Goal: Task Accomplishment & Management: Use online tool/utility

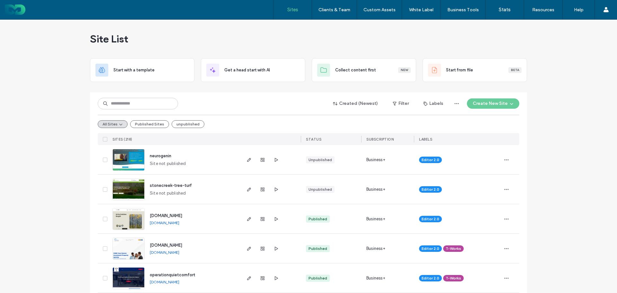
click at [375, 38] on label "Custom Sections" at bounding box center [379, 39] width 34 height 5
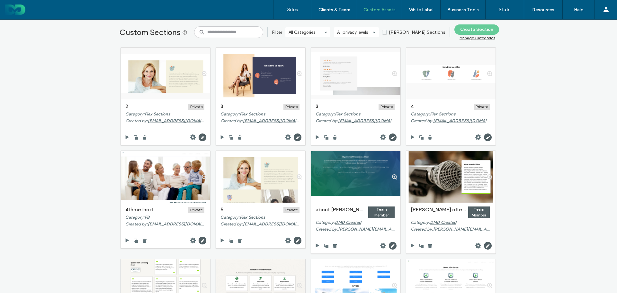
click at [403, 33] on span "Duda Sections" at bounding box center [413, 32] width 63 height 5
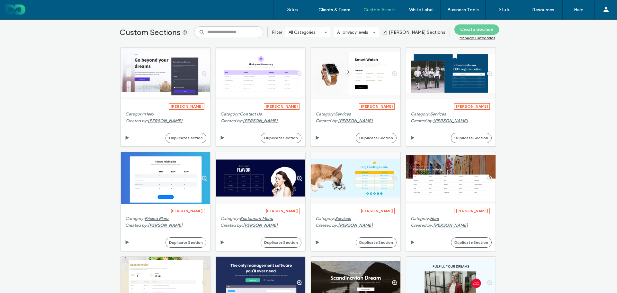
click at [400, 32] on span "Duda Sections" at bounding box center [413, 32] width 63 height 5
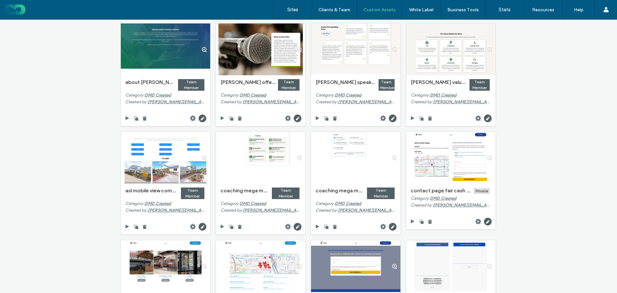
scroll to position [96, 0]
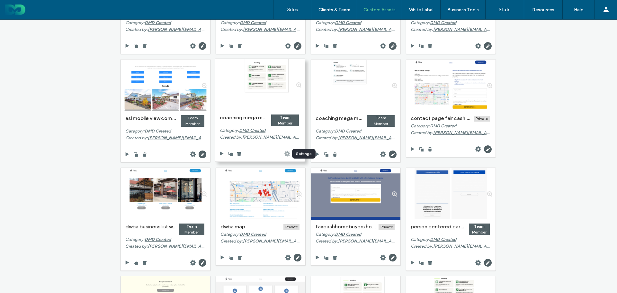
click at [285, 153] on icon at bounding box center [287, 154] width 6 height 6
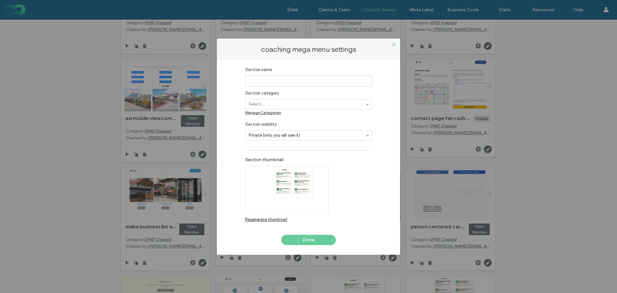
type input "**********"
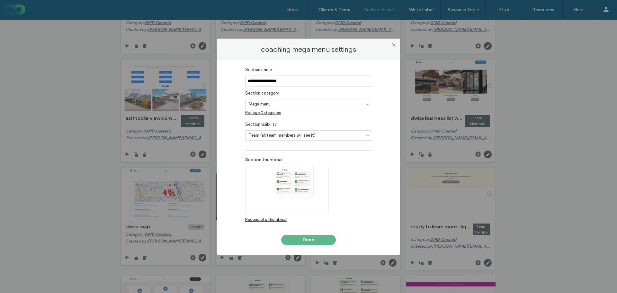
click at [310, 238] on button "Done" at bounding box center [308, 240] width 55 height 10
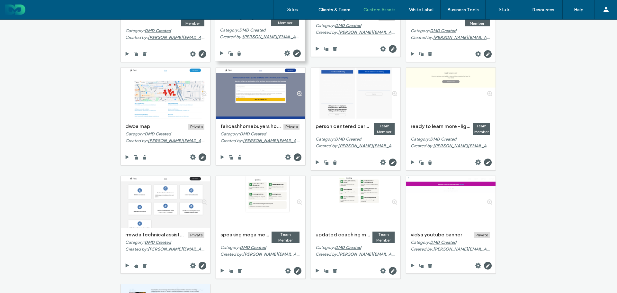
scroll to position [225, 0]
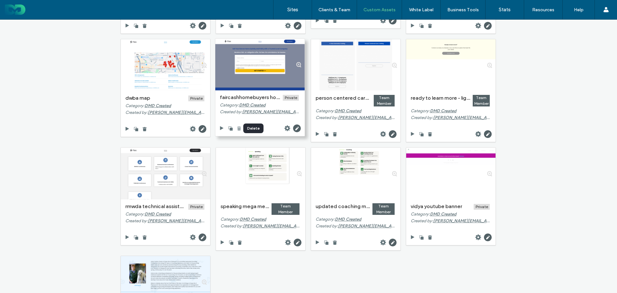
click at [237, 127] on use at bounding box center [239, 128] width 4 height 4
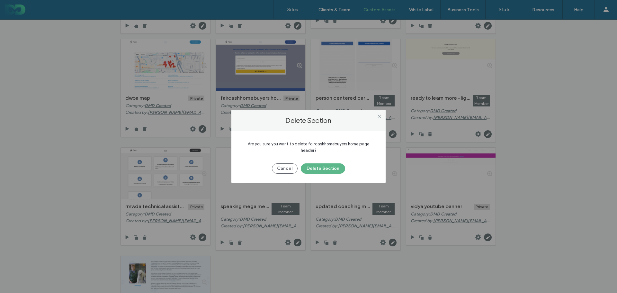
click at [315, 171] on button "Delete Section" at bounding box center [323, 168] width 44 height 10
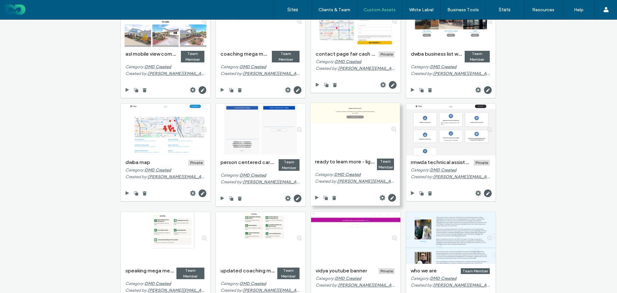
scroll to position [185, 0]
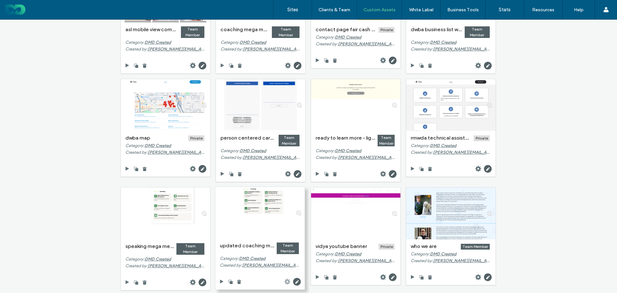
click at [287, 281] on use at bounding box center [288, 282] width 6 height 6
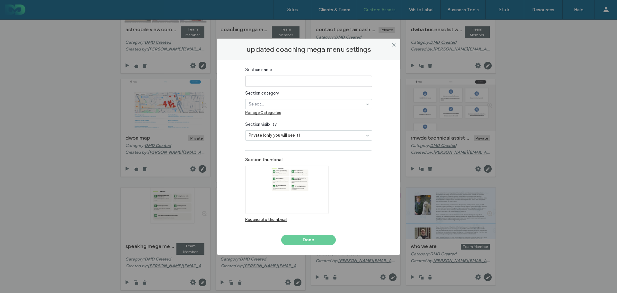
type input "**********"
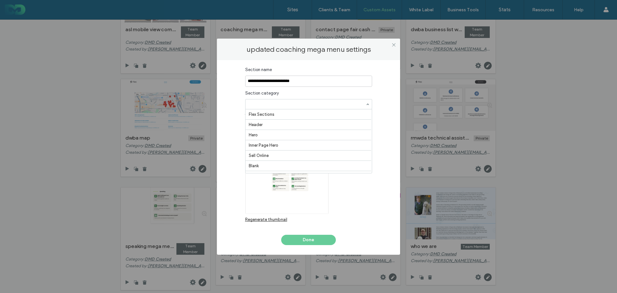
scroll to position [327, 0]
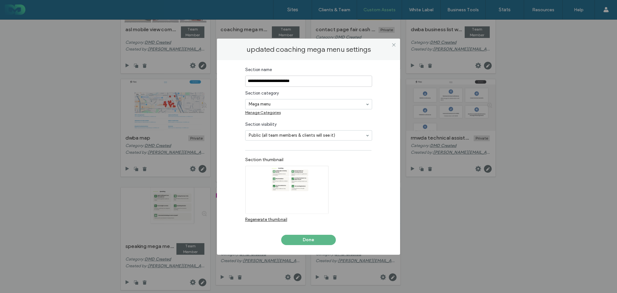
click at [304, 237] on button "Done" at bounding box center [308, 240] width 55 height 10
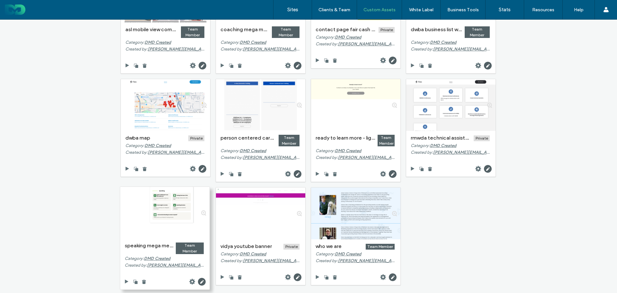
click at [155, 214] on div at bounding box center [164, 213] width 89 height 52
click at [191, 282] on use at bounding box center [192, 282] width 6 height 6
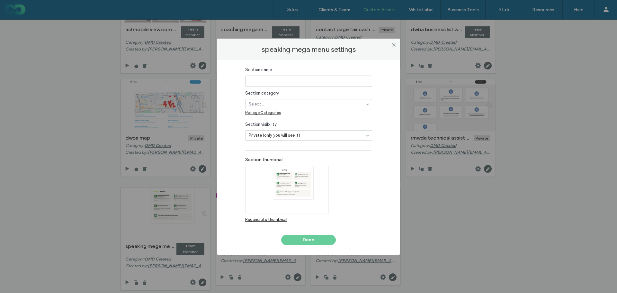
type input "**********"
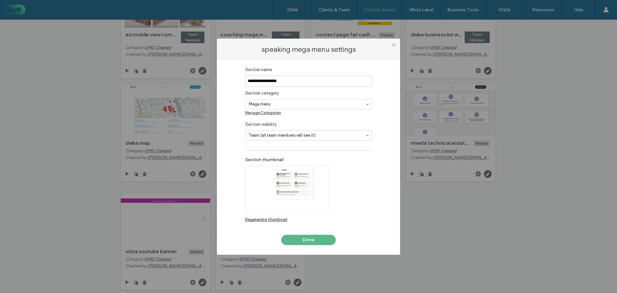
click at [308, 238] on button "Done" at bounding box center [308, 240] width 55 height 10
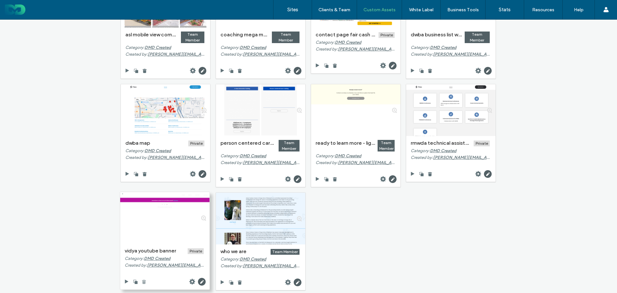
click at [142, 281] on use at bounding box center [144, 282] width 4 height 4
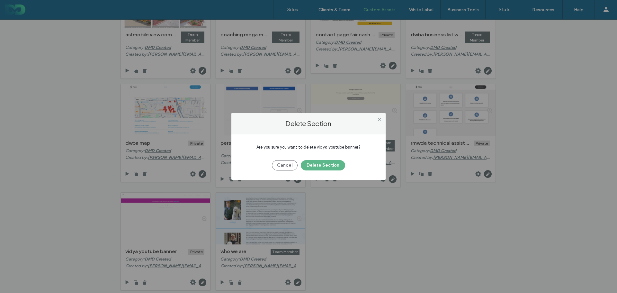
click at [324, 166] on button "Delete Section" at bounding box center [323, 165] width 44 height 10
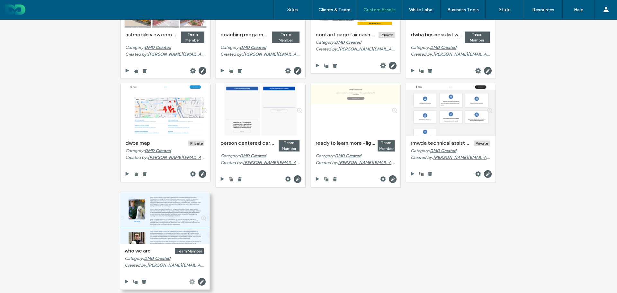
click at [189, 282] on use at bounding box center [192, 282] width 6 height 6
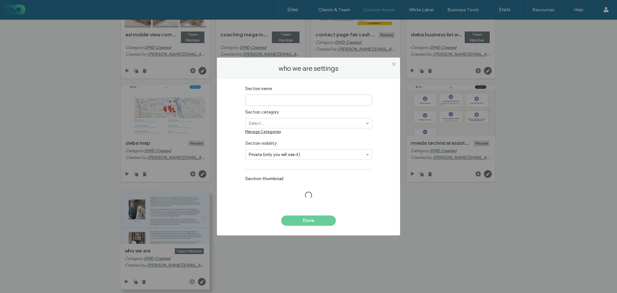
type input "**********"
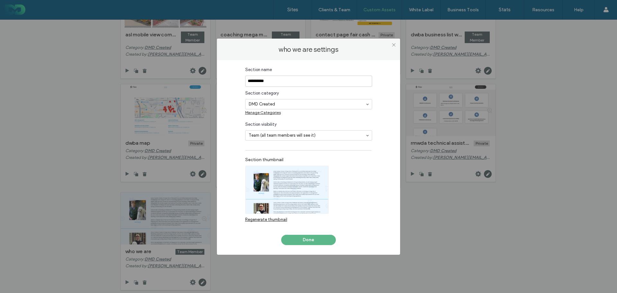
click at [314, 239] on button "Done" at bounding box center [308, 240] width 55 height 10
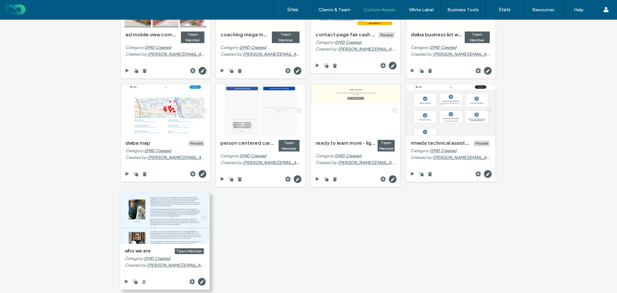
click at [143, 281] on use at bounding box center [144, 282] width 4 height 4
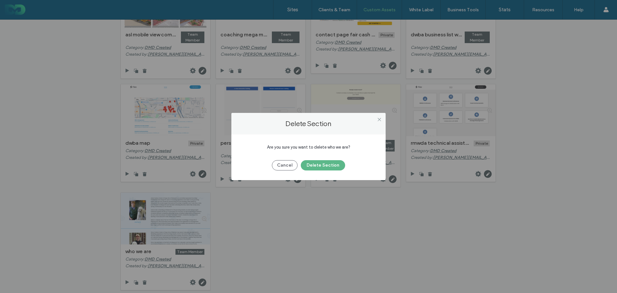
click at [319, 162] on button "Delete Section" at bounding box center [323, 165] width 44 height 10
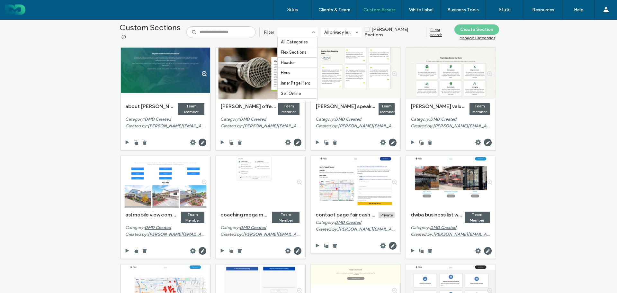
scroll to position [337, 0]
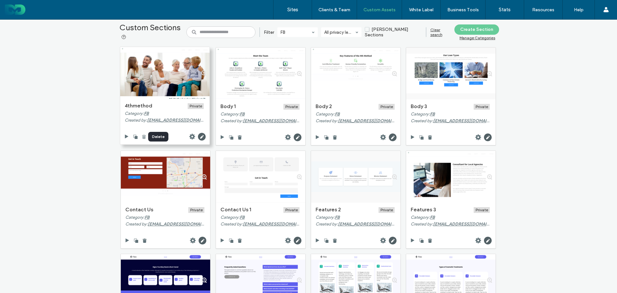
click at [142, 136] on use at bounding box center [144, 137] width 4 height 4
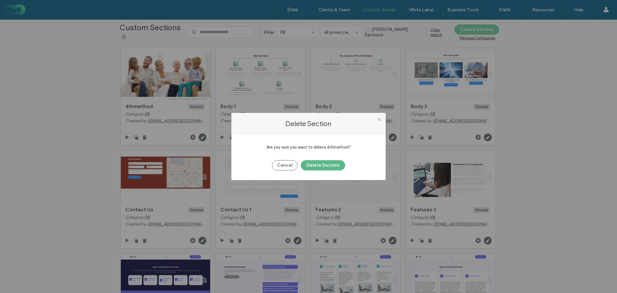
click at [328, 164] on button "Delete Section" at bounding box center [323, 165] width 44 height 10
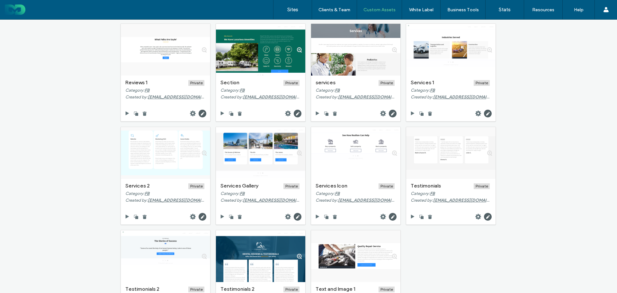
scroll to position [681, 0]
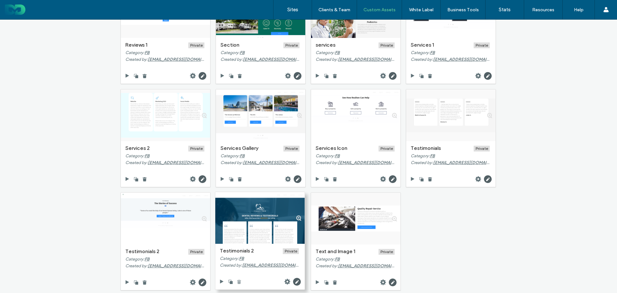
click at [237, 280] on use at bounding box center [239, 282] width 4 height 4
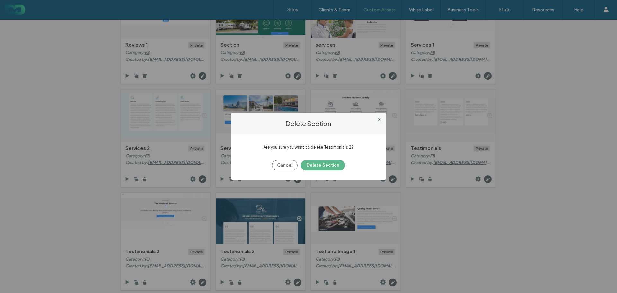
click at [312, 164] on button "Delete Section" at bounding box center [323, 165] width 44 height 10
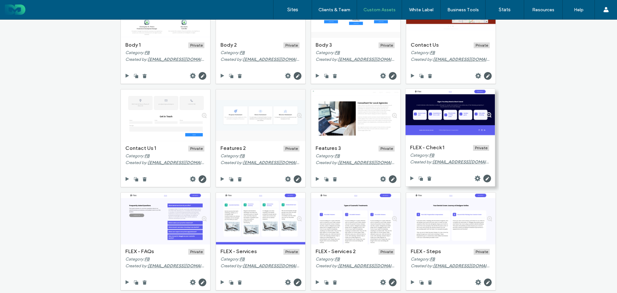
scroll to position [64, 0]
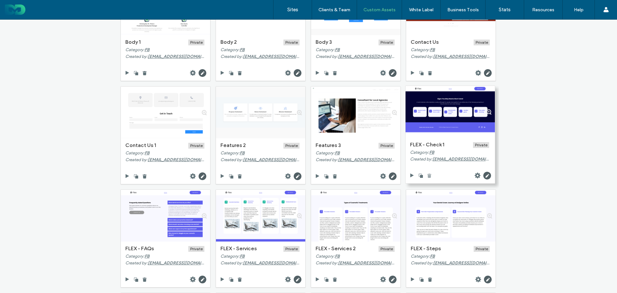
click at [428, 177] on use at bounding box center [430, 176] width 4 height 4
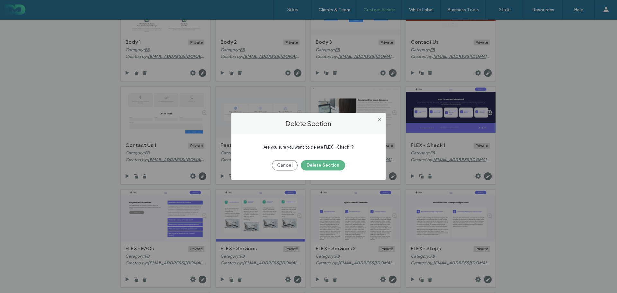
click at [324, 167] on button "Delete Section" at bounding box center [323, 165] width 44 height 10
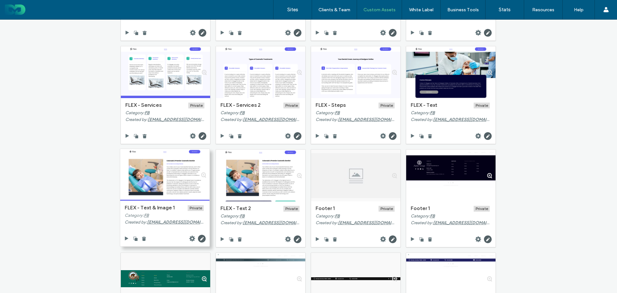
scroll to position [193, 0]
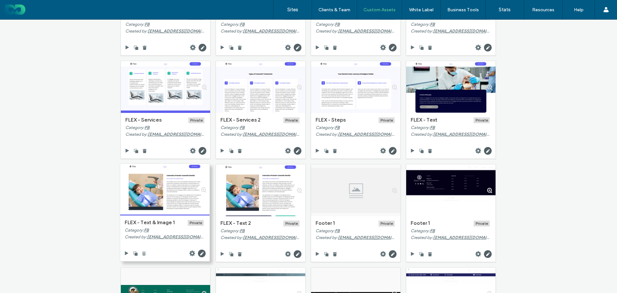
click at [142, 252] on use at bounding box center [144, 253] width 4 height 4
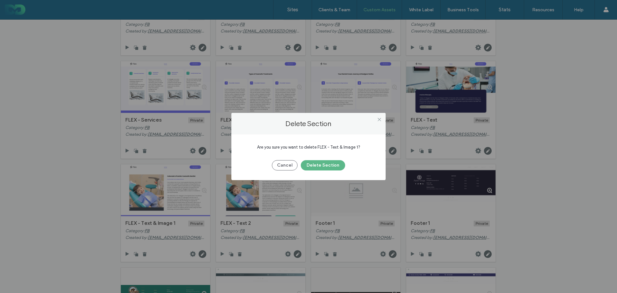
click at [317, 165] on button "Delete Section" at bounding box center [323, 165] width 44 height 10
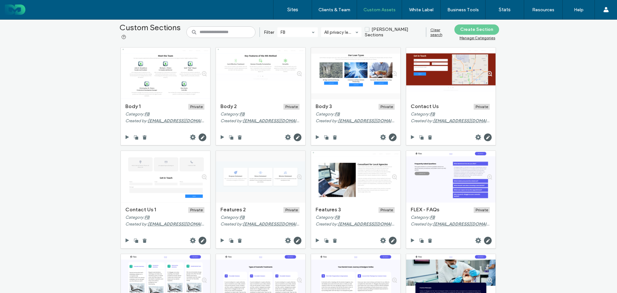
scroll to position [225, 0]
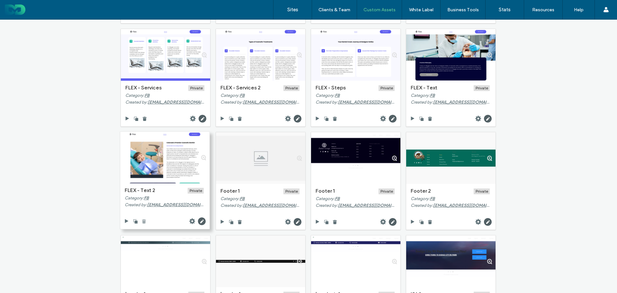
click at [142, 221] on use at bounding box center [144, 221] width 4 height 4
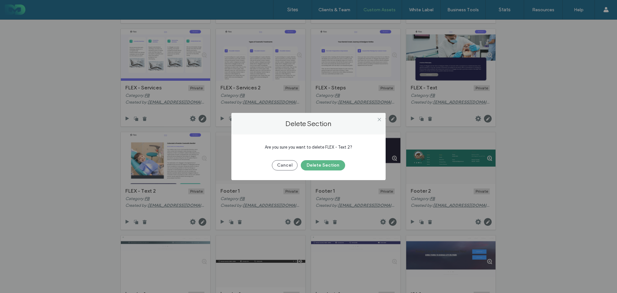
click at [322, 162] on button "Delete Section" at bounding box center [323, 165] width 44 height 10
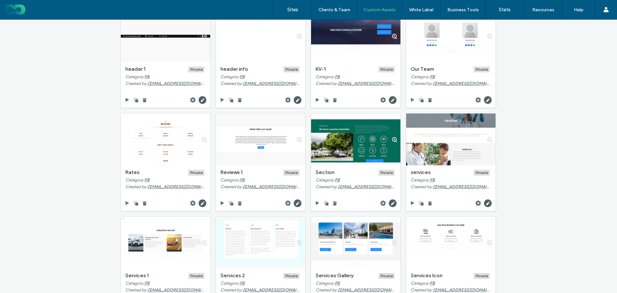
scroll to position [578, 0]
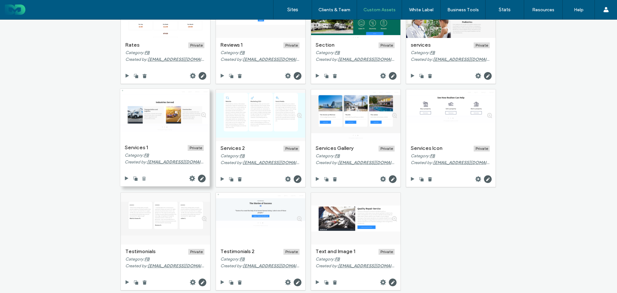
click at [141, 177] on icon at bounding box center [143, 178] width 5 height 5
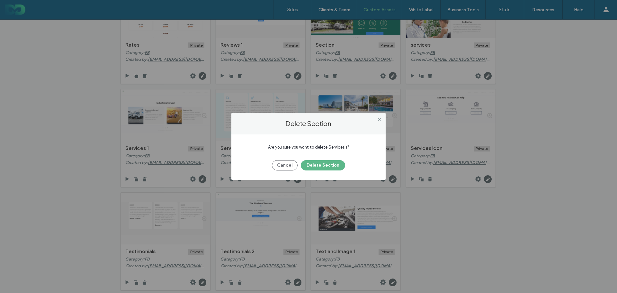
click at [329, 165] on button "Delete Section" at bounding box center [323, 165] width 44 height 10
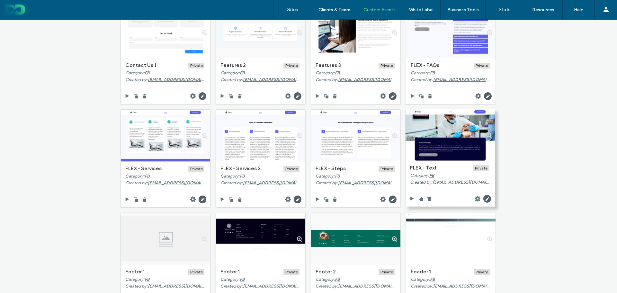
scroll to position [161, 0]
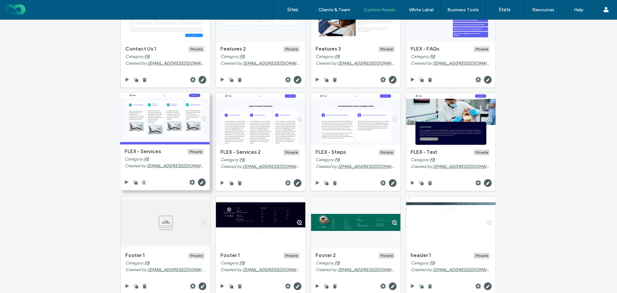
click at [142, 183] on use at bounding box center [144, 182] width 4 height 4
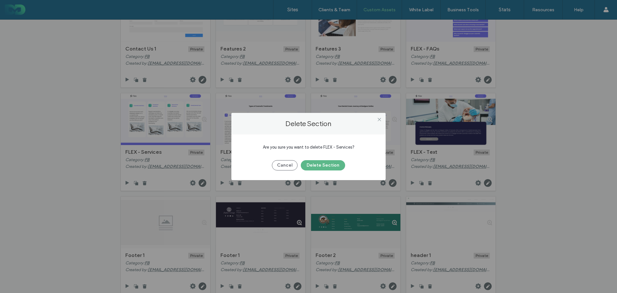
click at [330, 165] on button "Delete Section" at bounding box center [323, 165] width 44 height 10
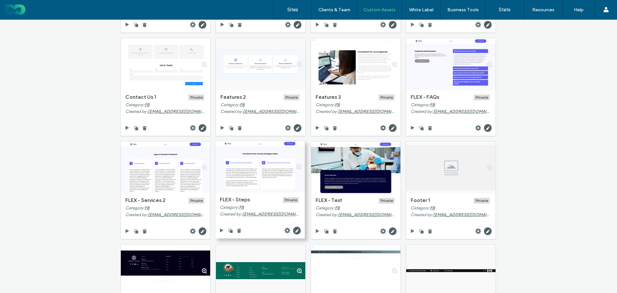
scroll to position [129, 0]
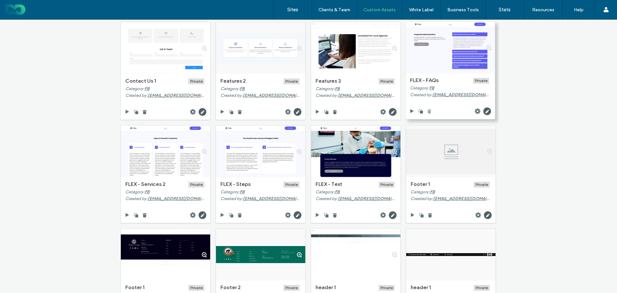
click at [428, 111] on use at bounding box center [430, 111] width 4 height 4
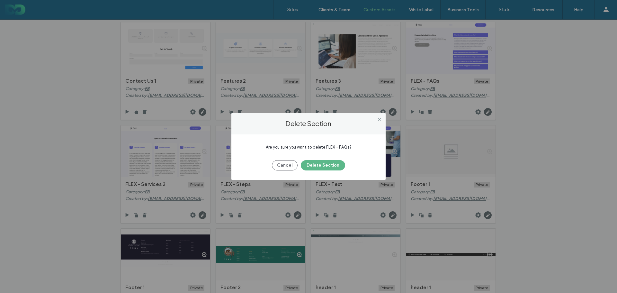
click at [322, 165] on button "Delete Section" at bounding box center [323, 165] width 44 height 10
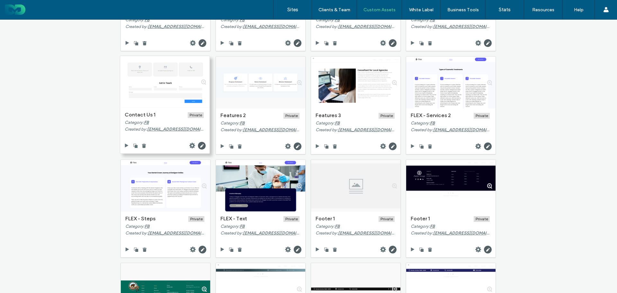
scroll to position [161, 0]
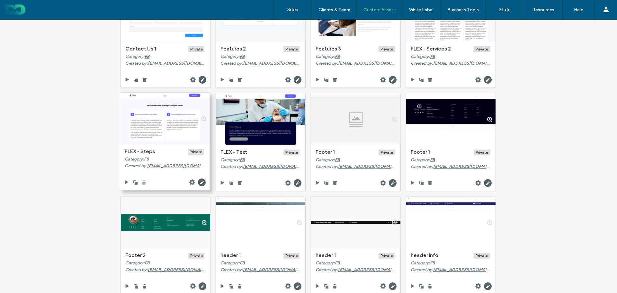
click at [143, 181] on use at bounding box center [144, 182] width 4 height 4
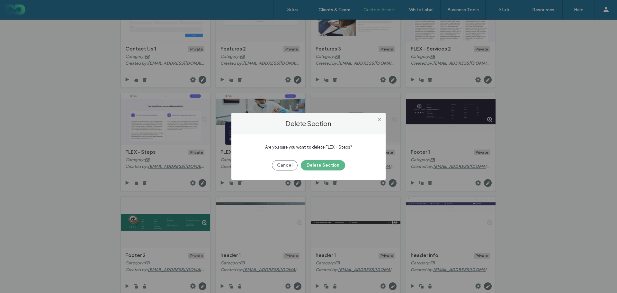
click at [322, 166] on button "Delete Section" at bounding box center [323, 165] width 44 height 10
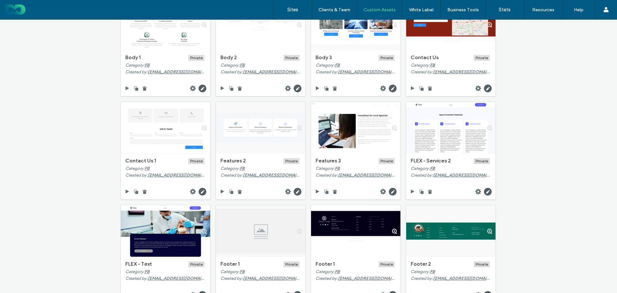
scroll to position [0, 0]
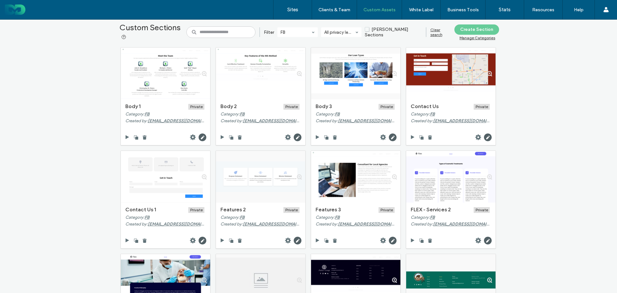
click at [436, 33] on div "Clear search" at bounding box center [441, 32] width 20 height 10
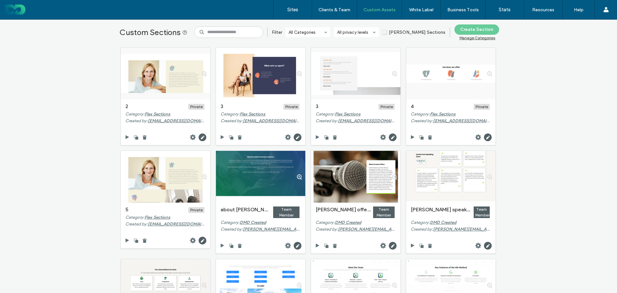
click at [62, 74] on div "Custom Sections Filter All Categories All privacy levels Duda Sections Create S…" at bounding box center [308, 156] width 617 height 273
click at [473, 38] on div "Manage Categories" at bounding box center [478, 37] width 36 height 5
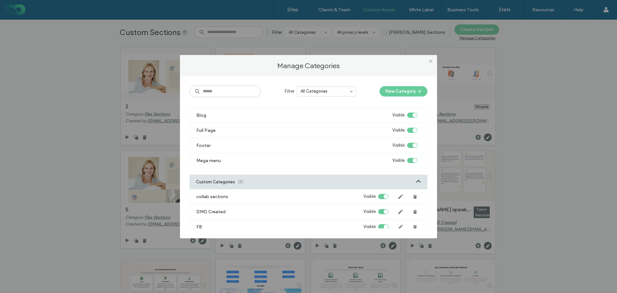
scroll to position [503, 0]
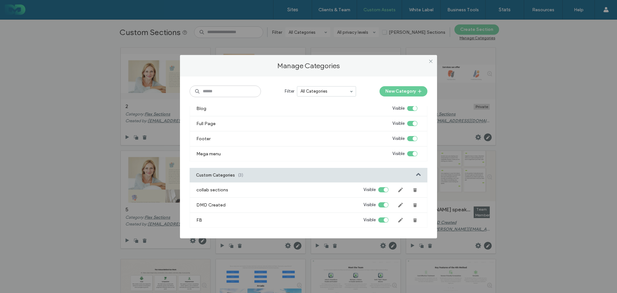
click at [274, 190] on div "collab sections Visible" at bounding box center [309, 189] width 238 height 15
click at [429, 63] on icon at bounding box center [431, 61] width 5 height 5
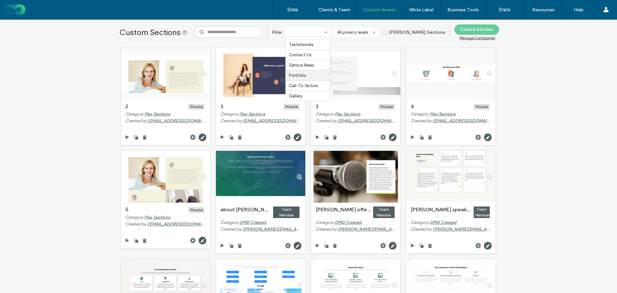
scroll to position [337, 0]
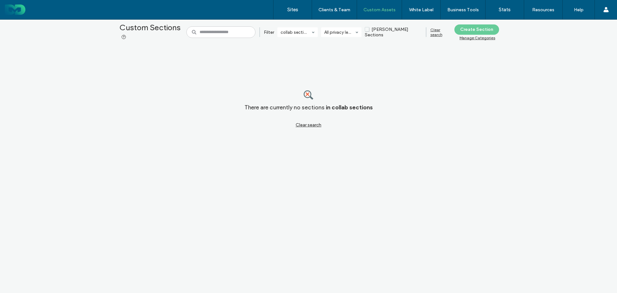
drag, startPoint x: 297, startPoint y: 11, endPoint x: 266, endPoint y: 13, distance: 31.6
click at [297, 11] on label "Sites" at bounding box center [292, 10] width 11 height 6
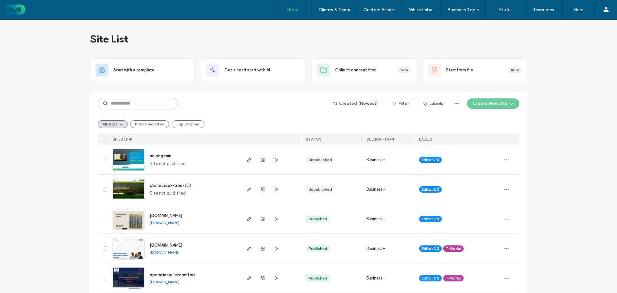
click at [141, 104] on input at bounding box center [138, 104] width 80 height 12
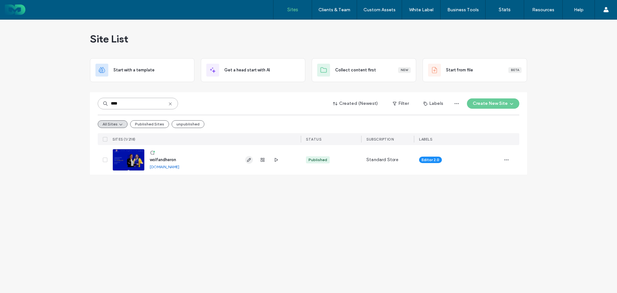
type input "****"
click at [248, 160] on use "button" at bounding box center [249, 160] width 4 height 4
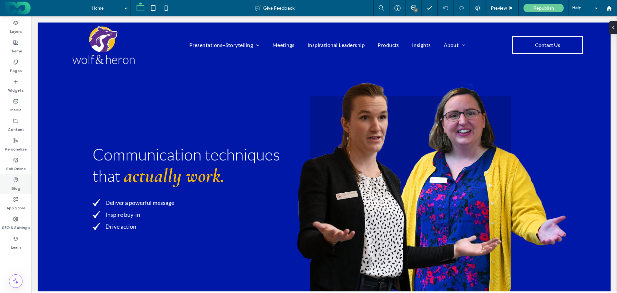
click at [15, 181] on icon at bounding box center [15, 179] width 5 height 5
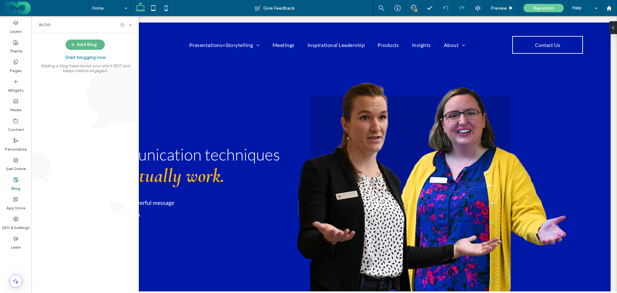
click at [79, 45] on button "Add Blog" at bounding box center [85, 45] width 39 height 10
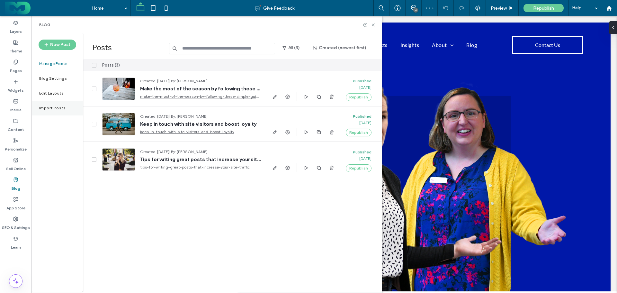
click at [50, 109] on label "Import Posts" at bounding box center [52, 108] width 27 height 5
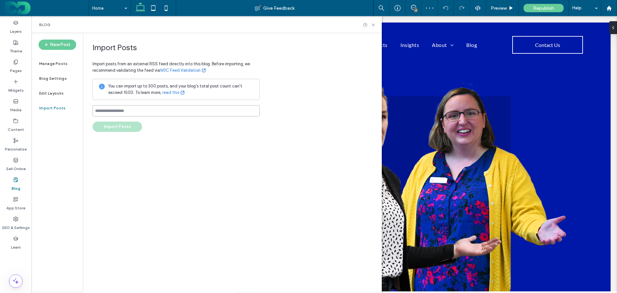
click at [137, 112] on input at bounding box center [176, 110] width 167 height 11
paste input "**********"
type input "**********"
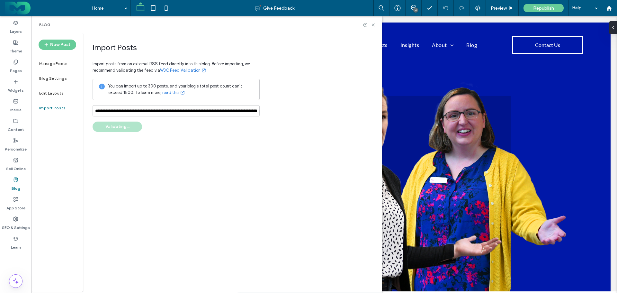
click at [196, 129] on div "**********" at bounding box center [176, 87] width 167 height 89
click at [114, 126] on button "Import Posts" at bounding box center [118, 127] width 50 height 10
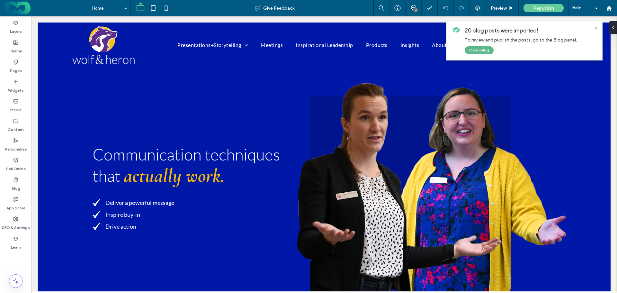
click at [475, 51] on button "Open Blog" at bounding box center [479, 50] width 29 height 8
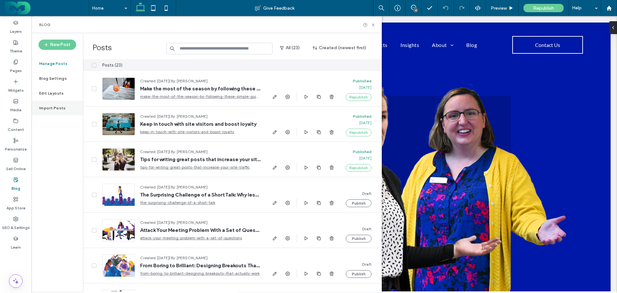
click at [56, 105] on div "Import Posts" at bounding box center [57, 108] width 51 height 15
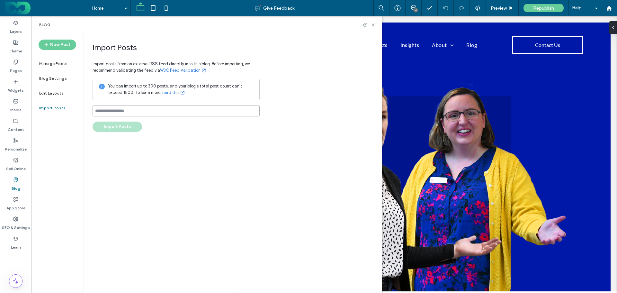
click at [136, 110] on input at bounding box center [176, 110] width 167 height 11
paste input "**********"
click at [214, 110] on input "**********" at bounding box center [176, 110] width 167 height 11
click at [174, 111] on input "**********" at bounding box center [176, 110] width 167 height 11
type input "**********"
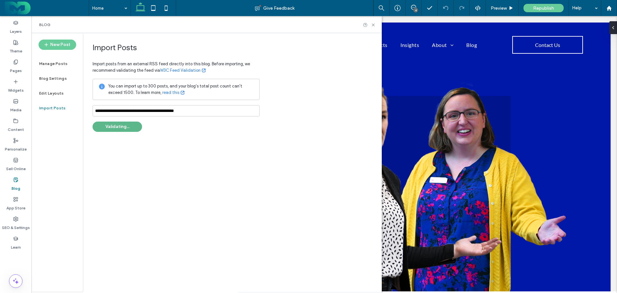
click at [110, 126] on button "Validating..." at bounding box center [118, 127] width 50 height 10
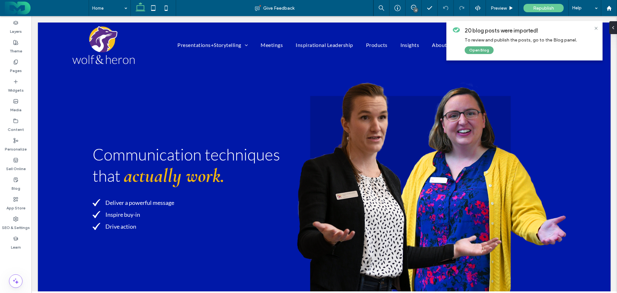
click at [475, 47] on button "Open Blog" at bounding box center [479, 50] width 29 height 8
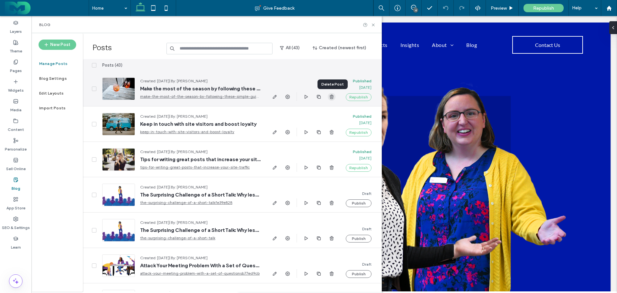
click at [331, 95] on use "button" at bounding box center [332, 97] width 4 height 4
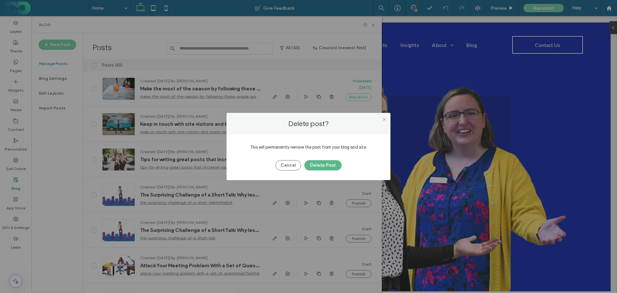
click at [324, 164] on button "Delete Post" at bounding box center [323, 165] width 37 height 10
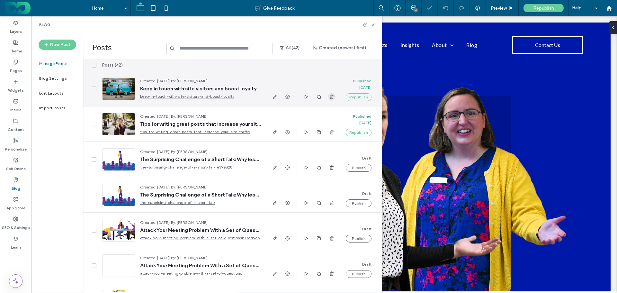
click at [330, 96] on icon "button" at bounding box center [331, 96] width 5 height 5
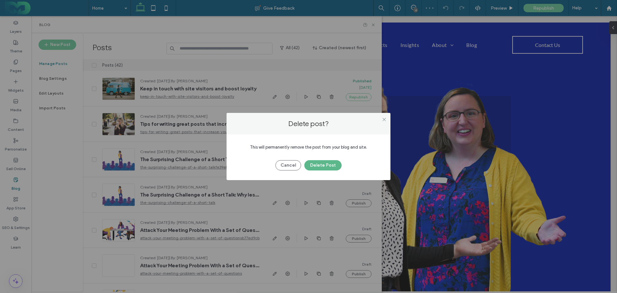
click at [322, 163] on button "Delete Post" at bounding box center [323, 165] width 37 height 10
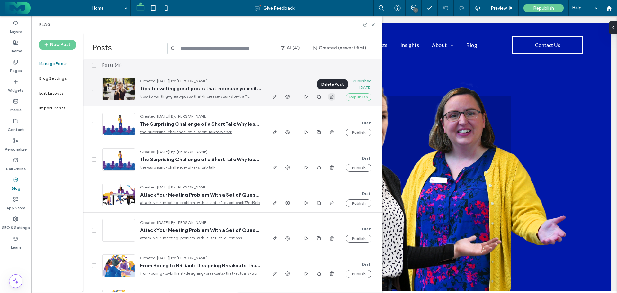
click at [331, 96] on use "button" at bounding box center [332, 97] width 4 height 4
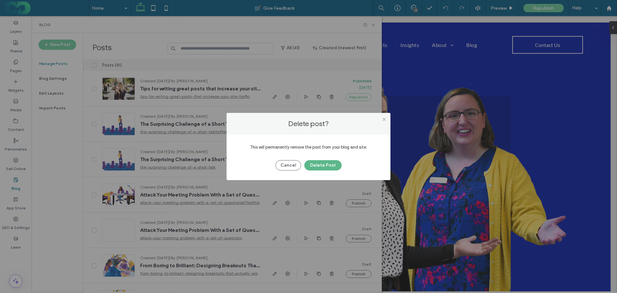
click at [324, 163] on button "Delete Post" at bounding box center [323, 165] width 37 height 10
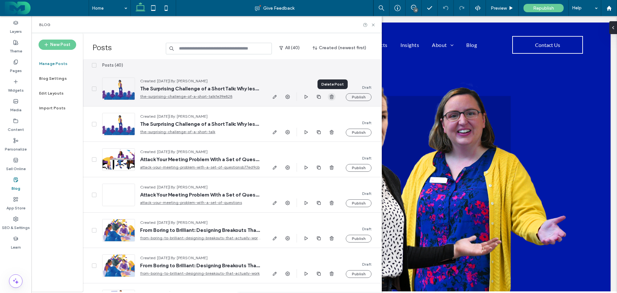
click at [330, 96] on use "button" at bounding box center [332, 97] width 4 height 4
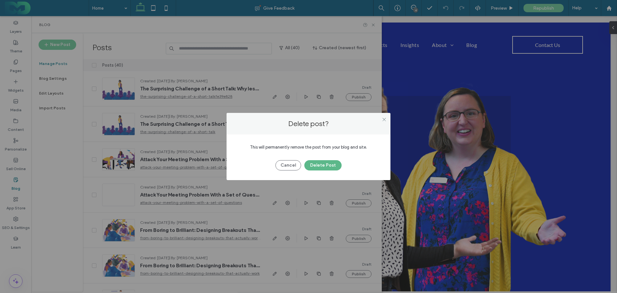
click at [328, 165] on button "Delete Post" at bounding box center [323, 165] width 37 height 10
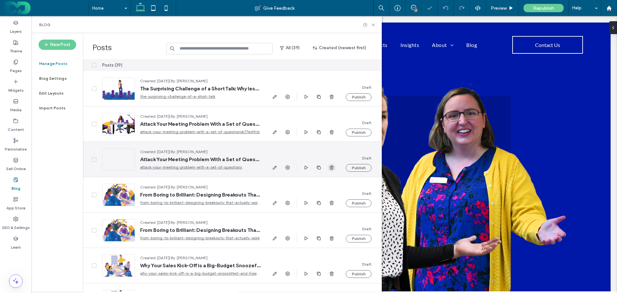
click at [332, 168] on use "button" at bounding box center [332, 167] width 4 height 4
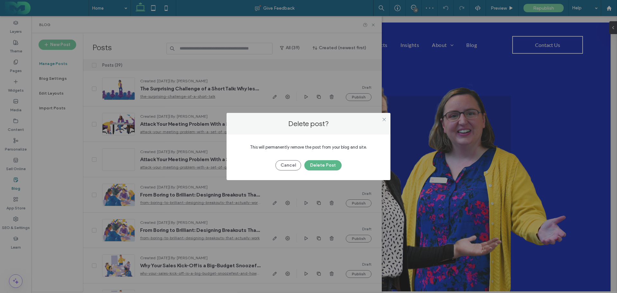
click at [327, 165] on button "Delete Post" at bounding box center [323, 165] width 37 height 10
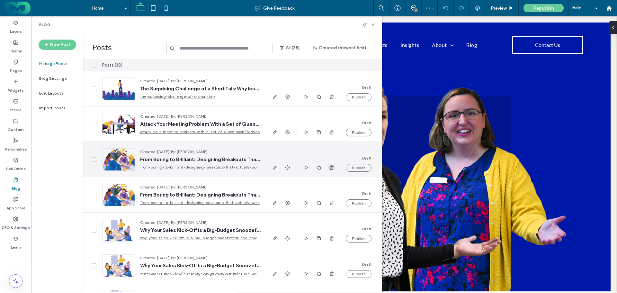
click at [330, 167] on icon "button" at bounding box center [331, 167] width 5 height 5
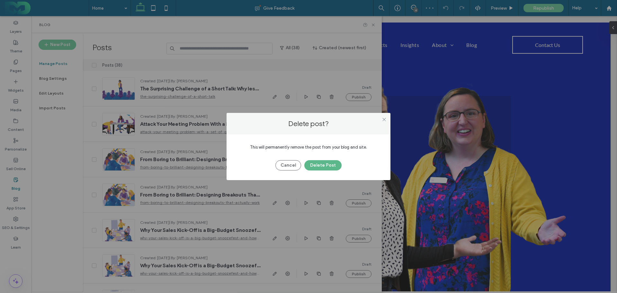
click at [328, 167] on button "Delete Post" at bounding box center [323, 165] width 37 height 10
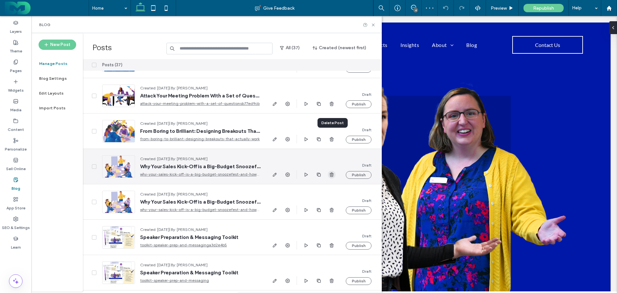
scroll to position [32, 0]
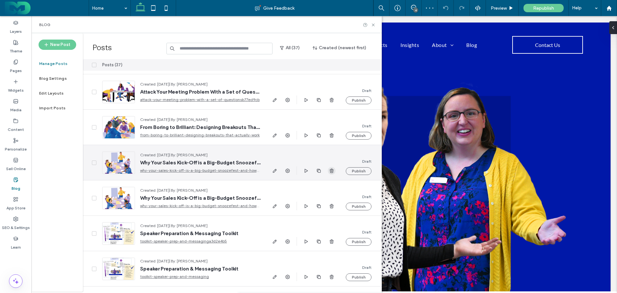
click at [331, 170] on use "button" at bounding box center [332, 171] width 4 height 4
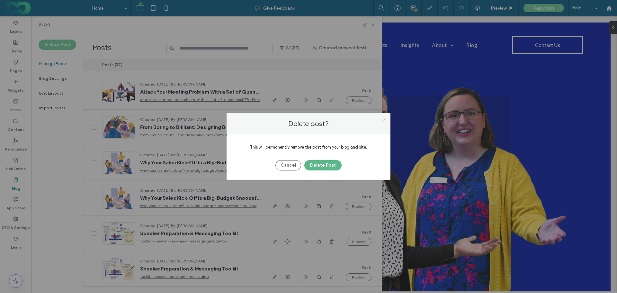
click at [327, 163] on button "Delete Post" at bounding box center [323, 165] width 37 height 10
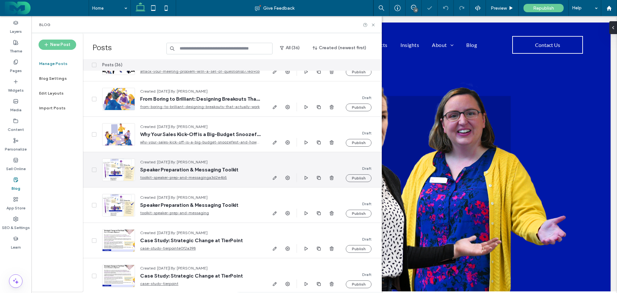
scroll to position [96, 0]
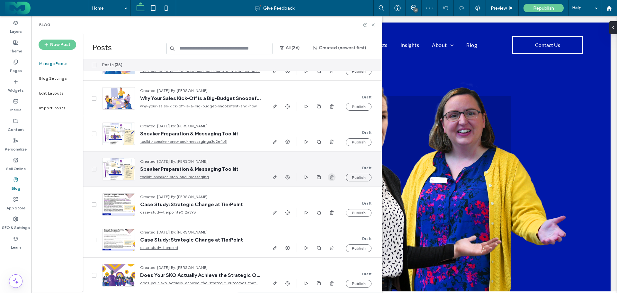
click at [330, 174] on span "button" at bounding box center [332, 177] width 8 height 8
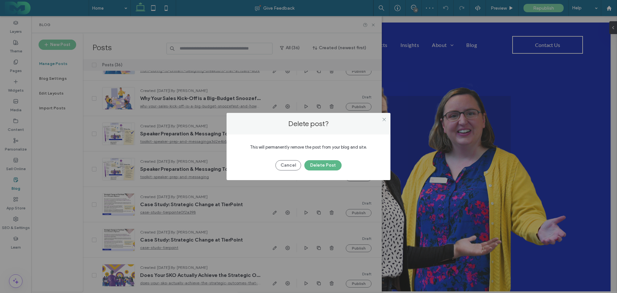
click at [327, 164] on button "Delete Post" at bounding box center [323, 165] width 37 height 10
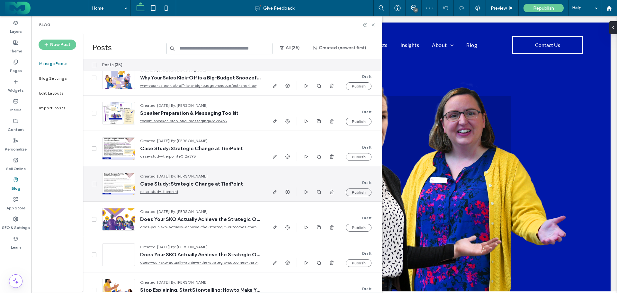
scroll to position [129, 0]
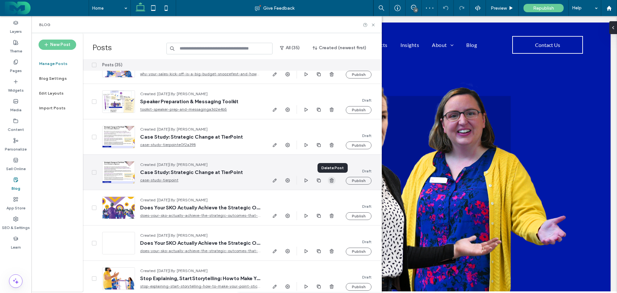
click at [332, 180] on use "button" at bounding box center [332, 180] width 4 height 4
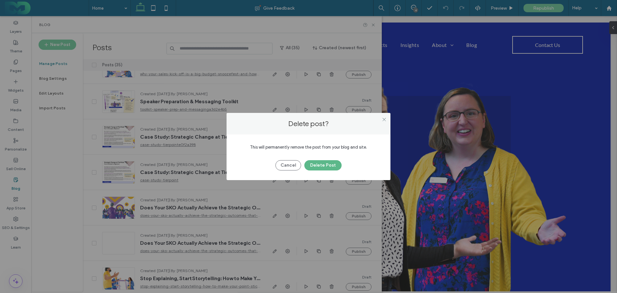
click at [323, 163] on button "Delete Post" at bounding box center [323, 165] width 37 height 10
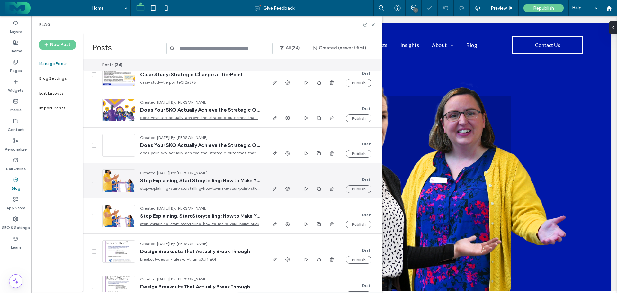
scroll to position [193, 0]
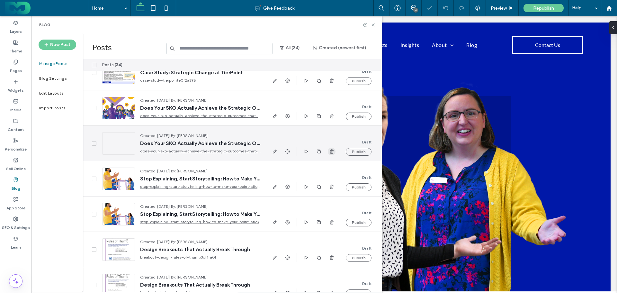
click at [333, 151] on icon "button" at bounding box center [331, 151] width 5 height 5
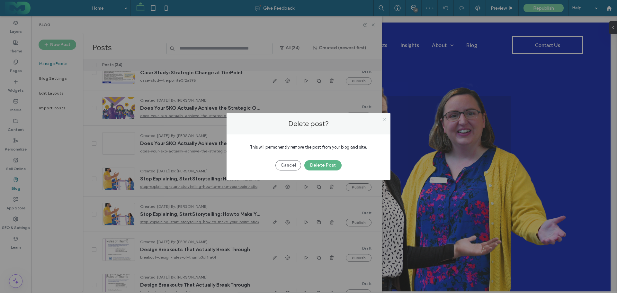
click at [322, 162] on button "Delete Post" at bounding box center [323, 165] width 37 height 10
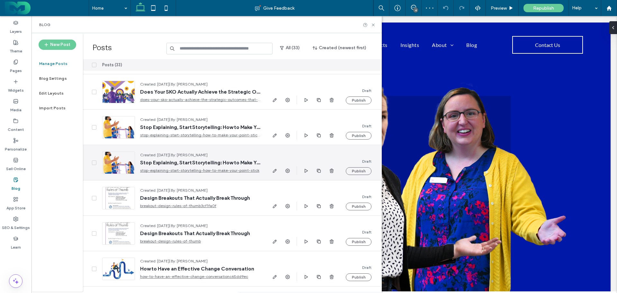
scroll to position [225, 0]
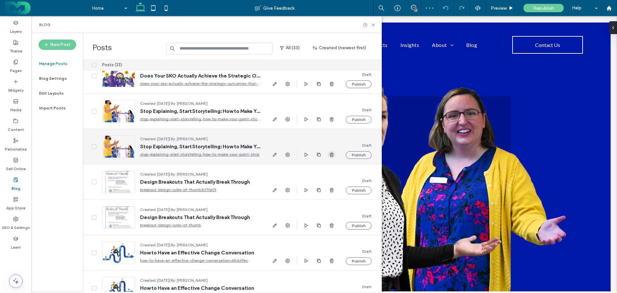
click at [332, 153] on icon "button" at bounding box center [331, 154] width 5 height 5
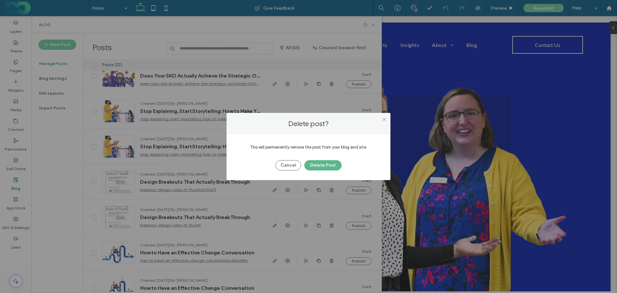
click at [327, 163] on button "Delete Post" at bounding box center [323, 165] width 37 height 10
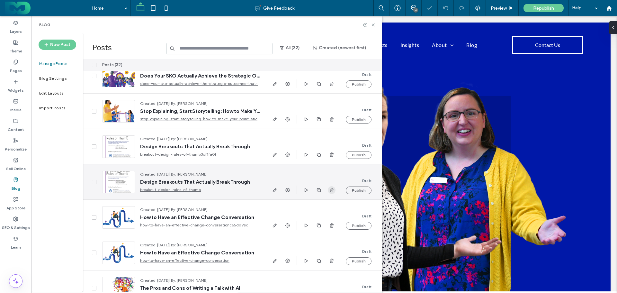
click at [331, 189] on icon "button" at bounding box center [331, 189] width 5 height 5
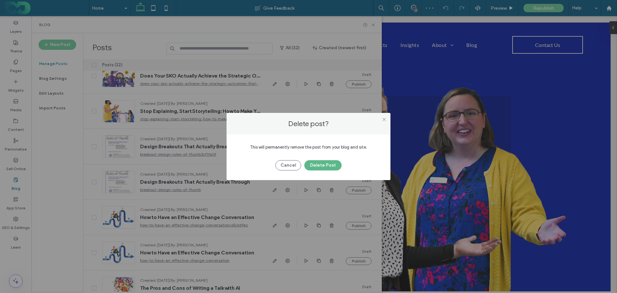
click at [319, 166] on button "Delete Post" at bounding box center [323, 165] width 37 height 10
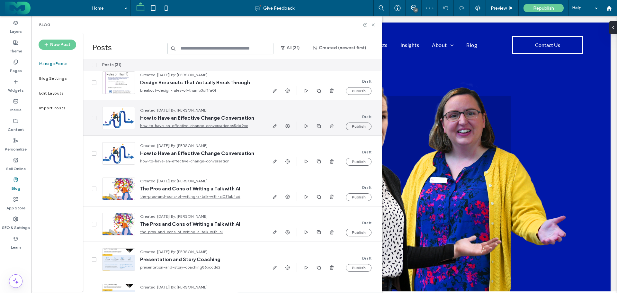
scroll to position [289, 0]
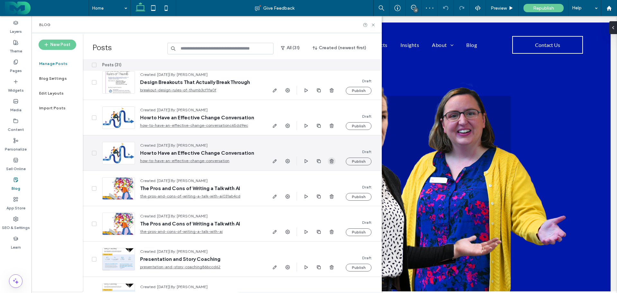
click at [330, 160] on use "button" at bounding box center [332, 161] width 4 height 4
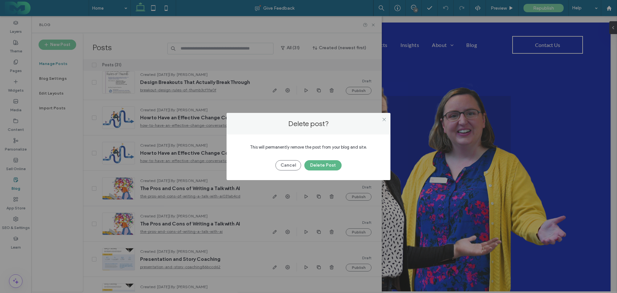
click at [326, 166] on button "Delete Post" at bounding box center [323, 165] width 37 height 10
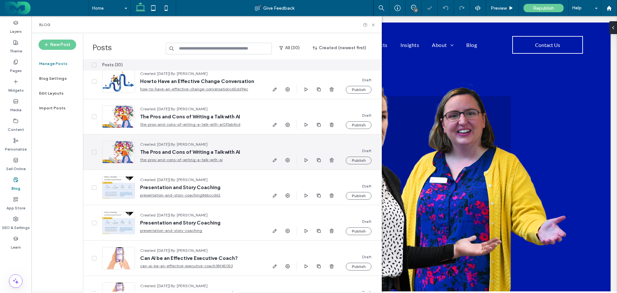
scroll to position [322, 0]
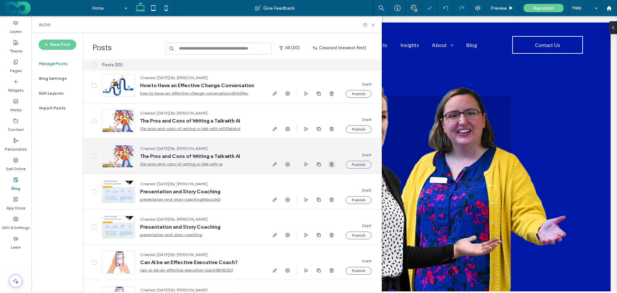
click at [332, 163] on icon "button" at bounding box center [331, 164] width 5 height 5
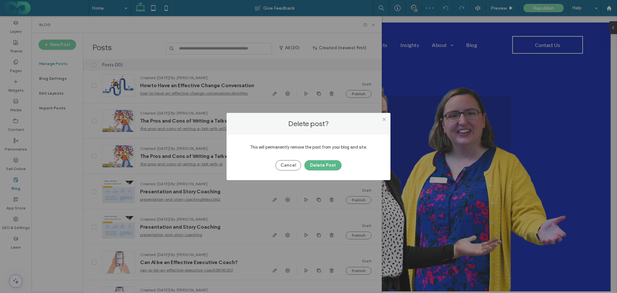
click at [330, 164] on button "Delete Post" at bounding box center [323, 165] width 37 height 10
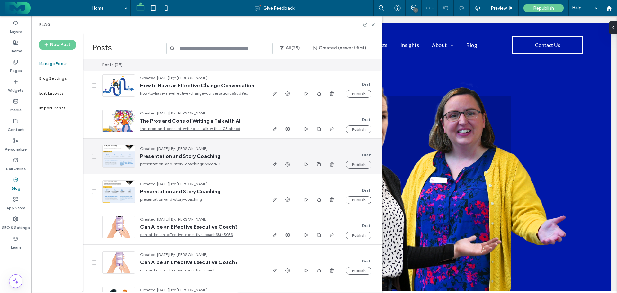
scroll to position [354, 0]
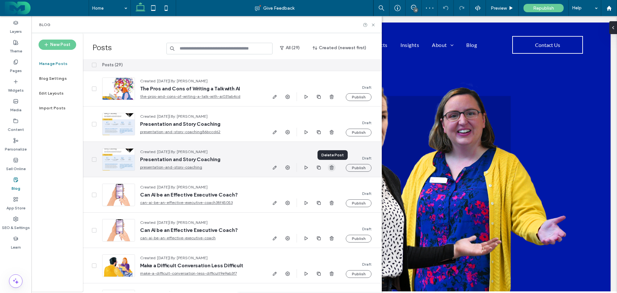
click at [332, 167] on icon "button" at bounding box center [331, 167] width 5 height 5
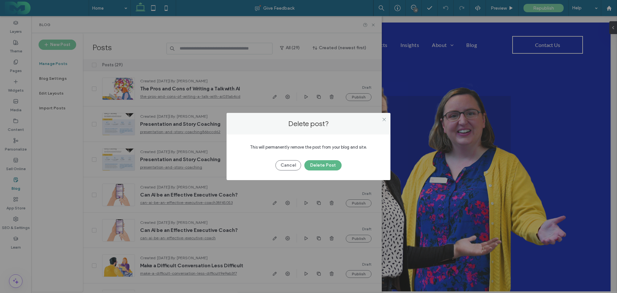
click at [320, 165] on button "Delete Post" at bounding box center [323, 165] width 37 height 10
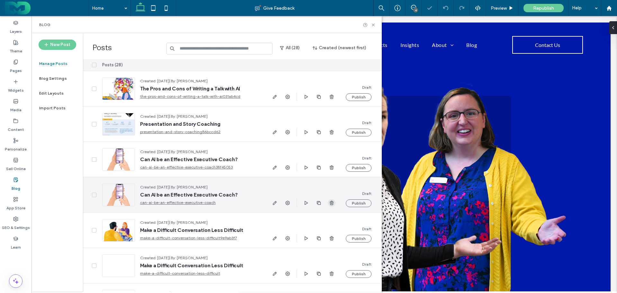
click at [331, 201] on icon "button" at bounding box center [331, 202] width 5 height 5
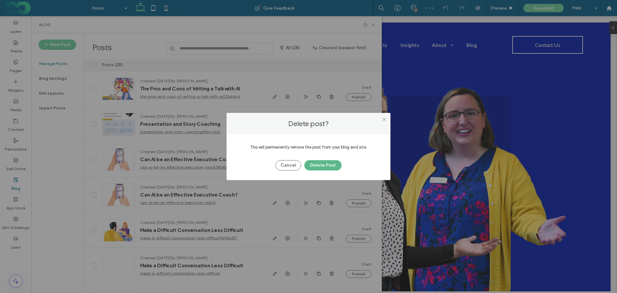
click at [322, 162] on button "Delete Post" at bounding box center [323, 165] width 37 height 10
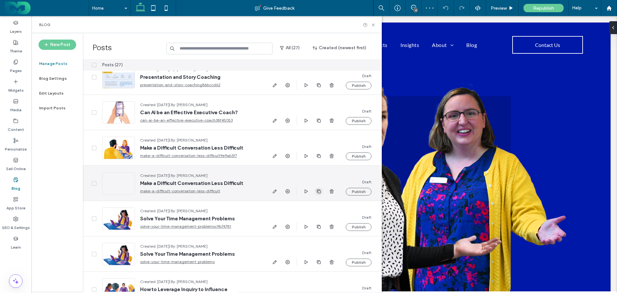
scroll to position [418, 0]
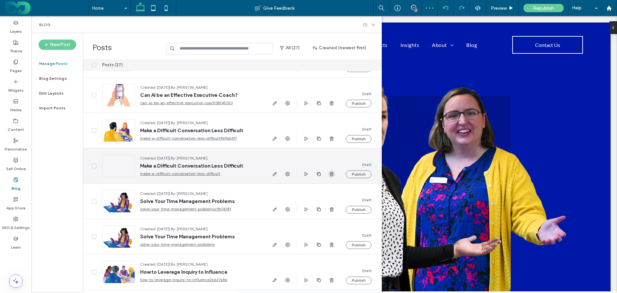
click at [331, 174] on use "button" at bounding box center [332, 174] width 4 height 4
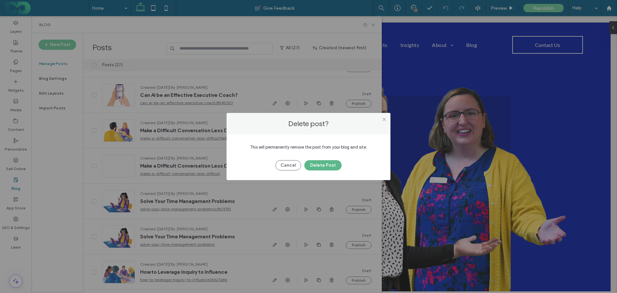
click at [321, 166] on button "Delete Post" at bounding box center [323, 165] width 37 height 10
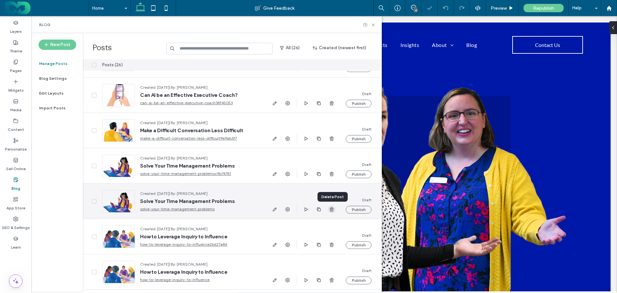
click at [332, 208] on icon "button" at bounding box center [331, 209] width 5 height 5
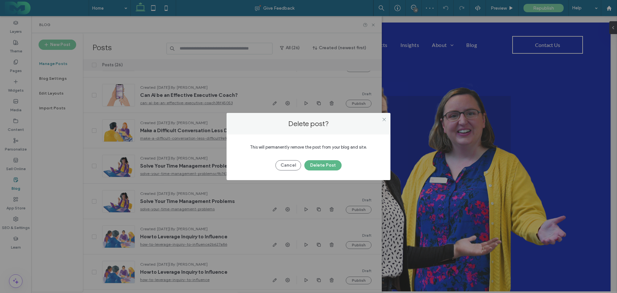
click at [320, 161] on button "Delete Post" at bounding box center [323, 165] width 37 height 10
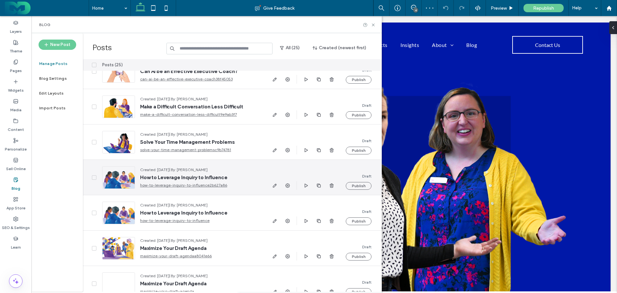
scroll to position [482, 0]
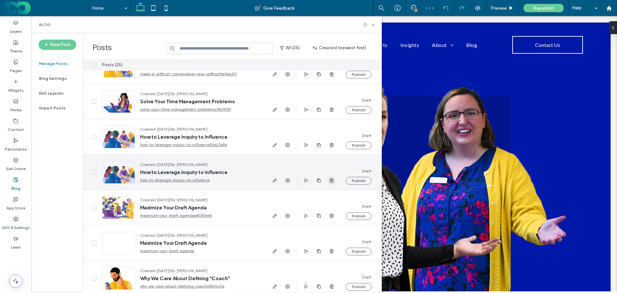
click at [331, 181] on use "button" at bounding box center [332, 180] width 4 height 4
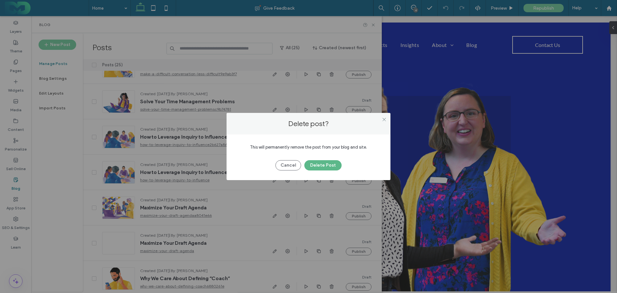
click at [318, 167] on button "Delete Post" at bounding box center [323, 165] width 37 height 10
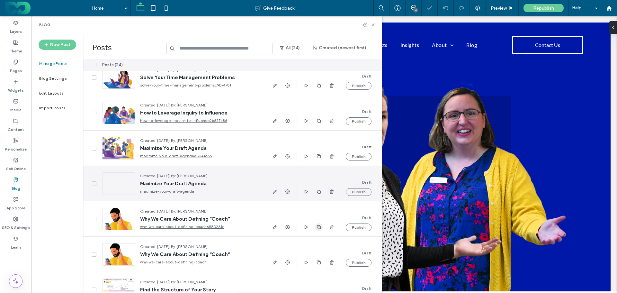
scroll to position [547, 0]
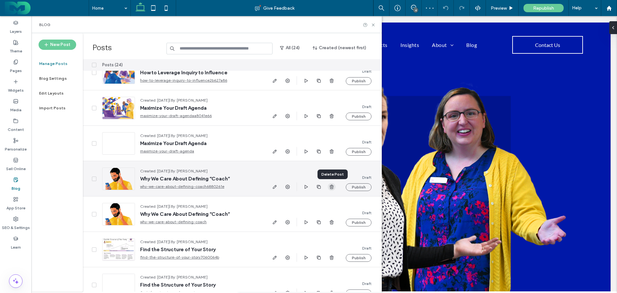
click at [332, 187] on use "button" at bounding box center [332, 187] width 4 height 4
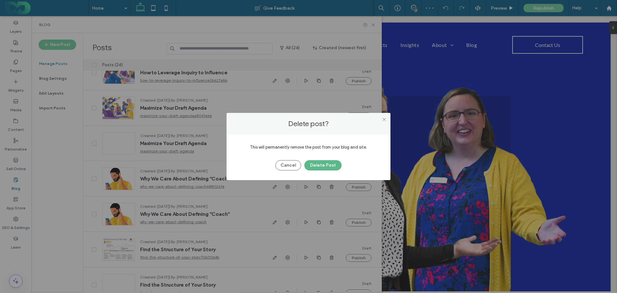
click at [318, 165] on button "Delete Post" at bounding box center [323, 165] width 37 height 10
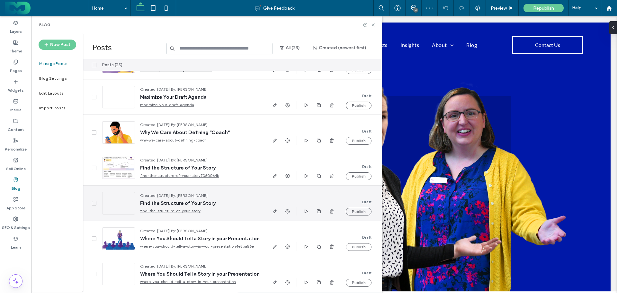
scroll to position [597, 0]
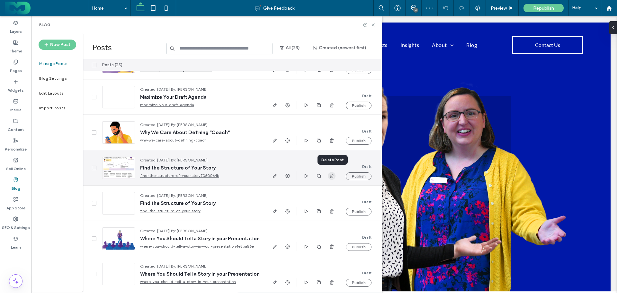
click at [330, 174] on use "button" at bounding box center [332, 176] width 4 height 4
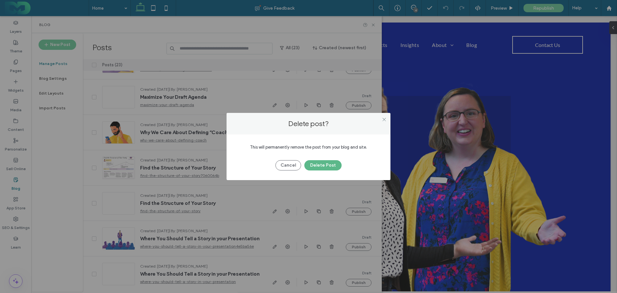
click at [325, 162] on button "Delete Post" at bounding box center [323, 165] width 37 height 10
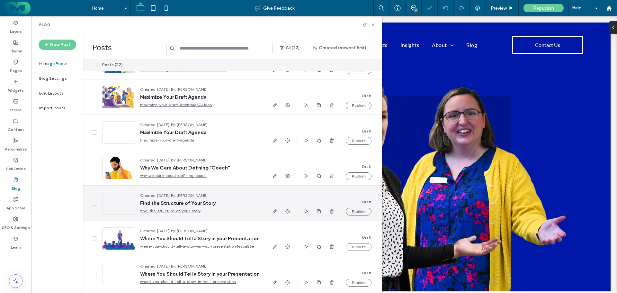
scroll to position [561, 0]
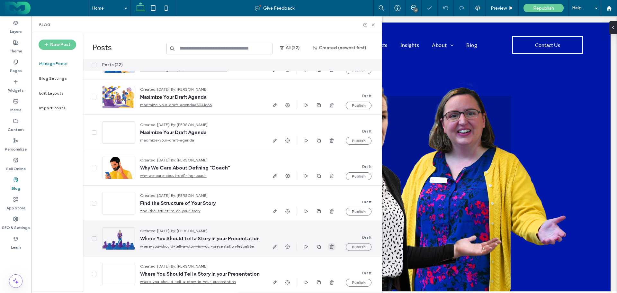
click at [333, 244] on icon "button" at bounding box center [331, 246] width 5 height 5
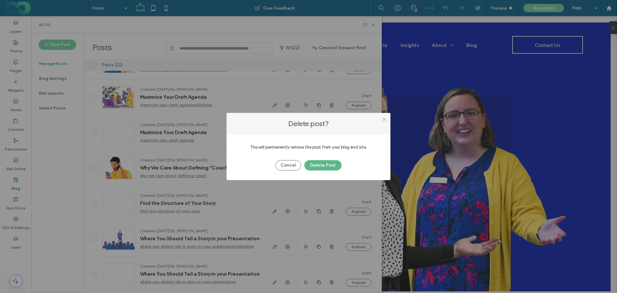
click at [319, 164] on button "Delete Post" at bounding box center [323, 165] width 37 height 10
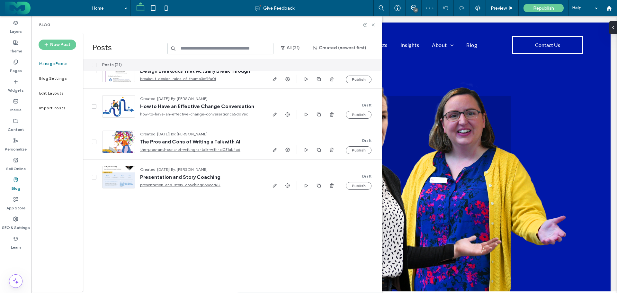
scroll to position [0, 0]
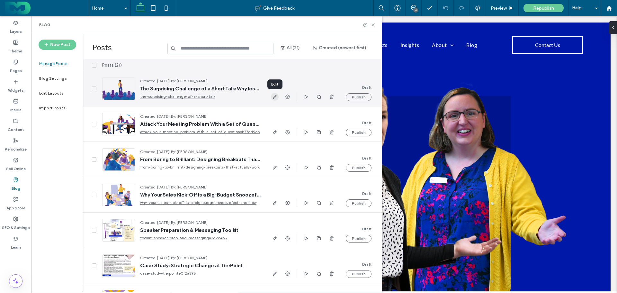
click at [277, 96] on icon "button" at bounding box center [274, 96] width 5 height 5
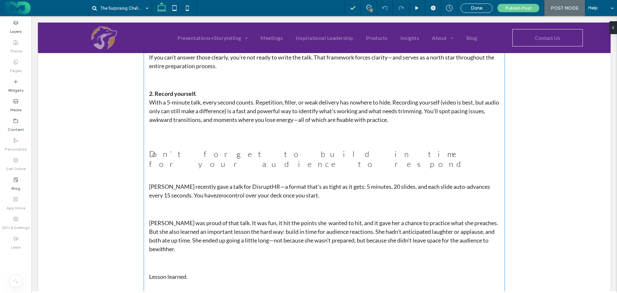
scroll to position [947, 0]
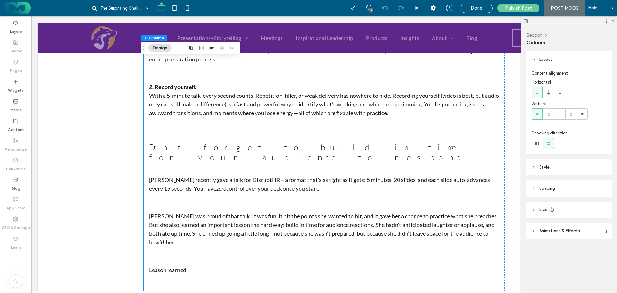
click at [169, 83] on p "2. Record yourself. With a 5-minute talk, every second counts. Repetition, fill…" at bounding box center [324, 100] width 351 height 35
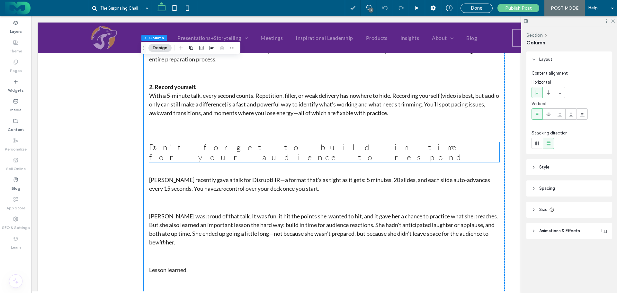
click at [163, 142] on h3 "Don’t forget to build in time for your audience to respond" at bounding box center [324, 152] width 351 height 20
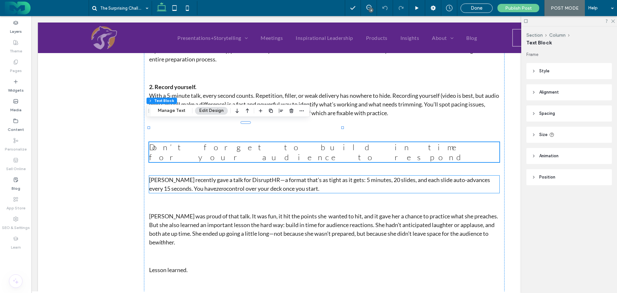
click at [248, 176] on p "Stephanie recently gave a talk for DisruptHR—a format that’s as tight as it get…" at bounding box center [324, 184] width 351 height 17
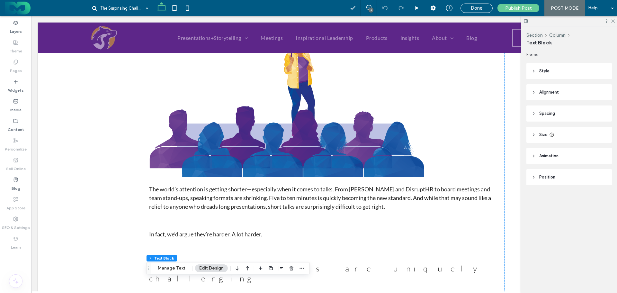
scroll to position [0, 0]
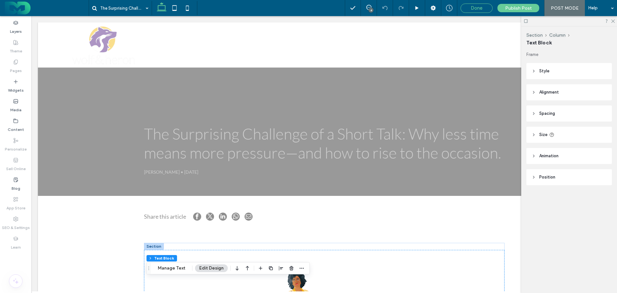
click at [478, 7] on span "Done" at bounding box center [477, 8] width 12 height 6
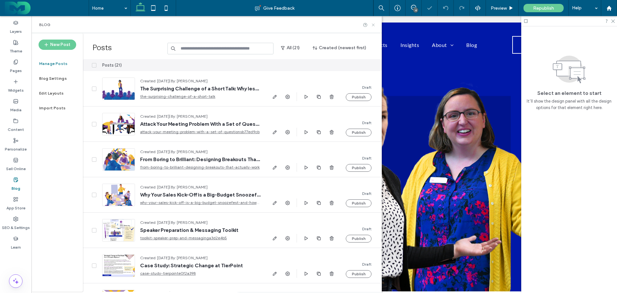
click at [374, 23] on icon at bounding box center [373, 25] width 5 height 5
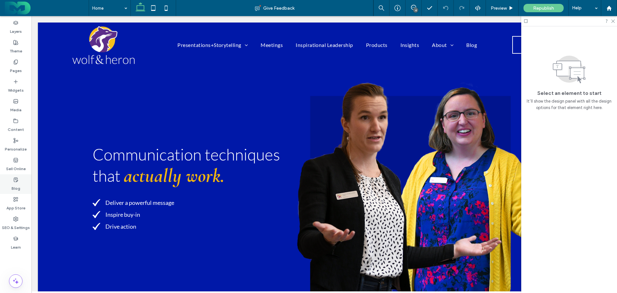
click at [15, 177] on div "Blog" at bounding box center [16, 184] width 32 height 20
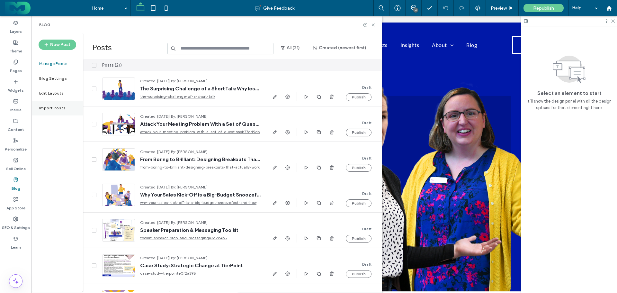
click at [53, 109] on label "Import Posts" at bounding box center [52, 108] width 27 height 5
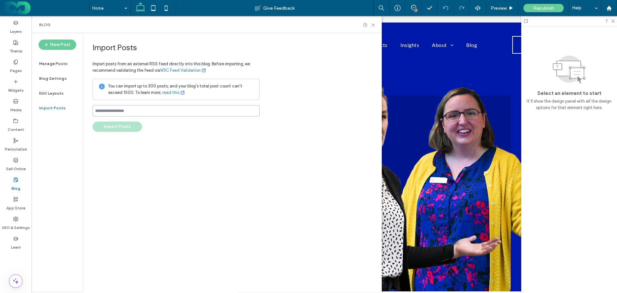
click at [124, 111] on input at bounding box center [176, 110] width 167 height 11
paste input "**********"
type input "**********"
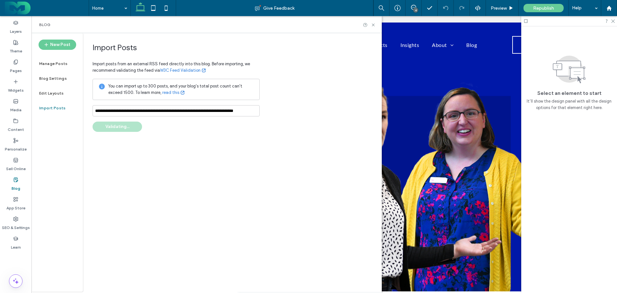
click at [200, 128] on div "**********" at bounding box center [176, 87] width 167 height 89
click at [120, 129] on button "Import Posts" at bounding box center [118, 127] width 50 height 10
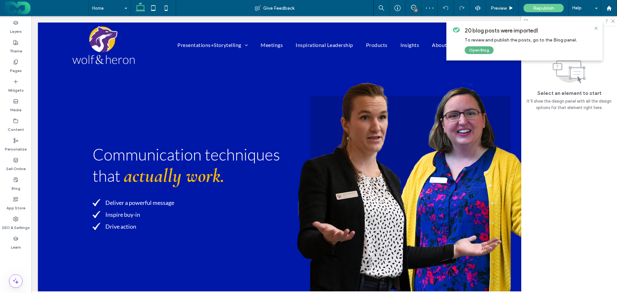
click at [473, 48] on button "Open Blog" at bounding box center [479, 50] width 29 height 8
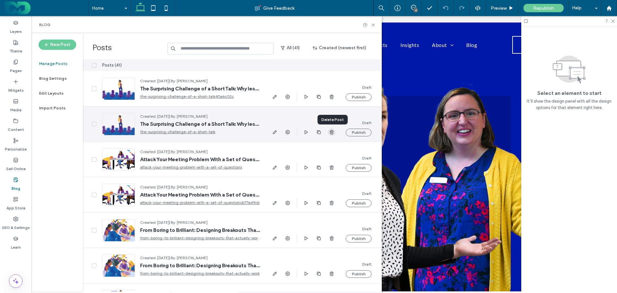
click at [332, 132] on icon "button" at bounding box center [331, 132] width 5 height 5
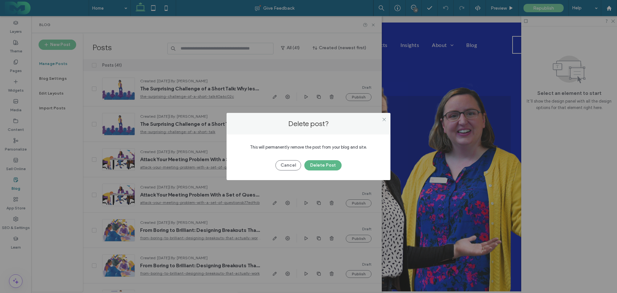
click at [315, 167] on button "Delete Post" at bounding box center [323, 165] width 37 height 10
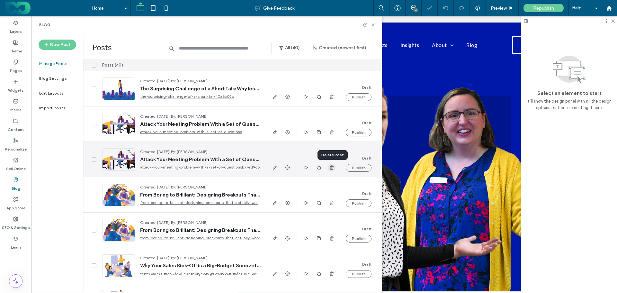
click at [330, 166] on icon "button" at bounding box center [331, 167] width 5 height 5
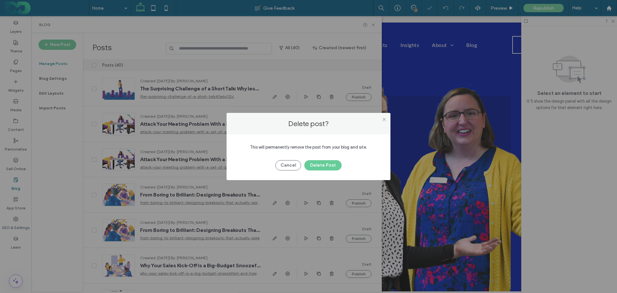
click at [330, 166] on button "Delete Post" at bounding box center [323, 165] width 37 height 10
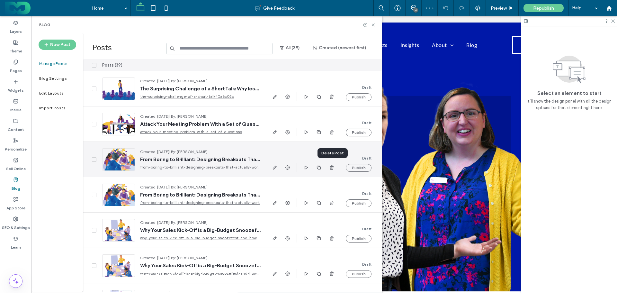
scroll to position [32, 0]
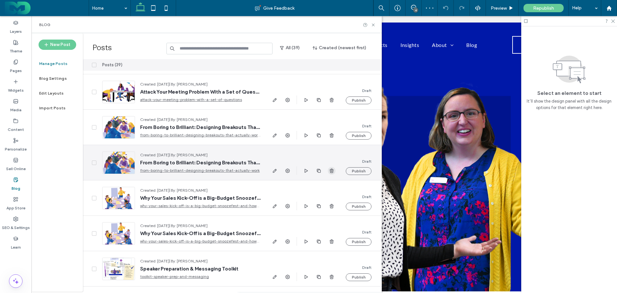
click at [331, 169] on use "button" at bounding box center [332, 171] width 4 height 4
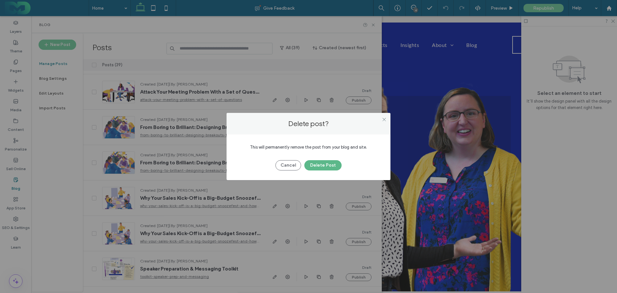
click at [327, 162] on button "Delete Post" at bounding box center [323, 165] width 37 height 10
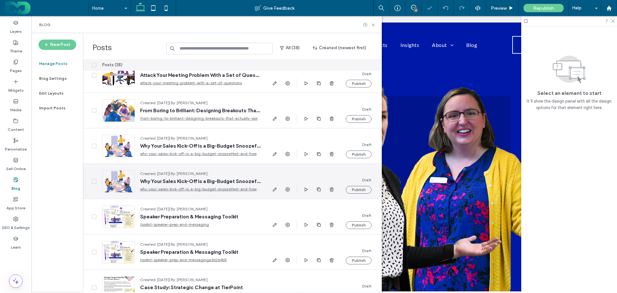
scroll to position [96, 0]
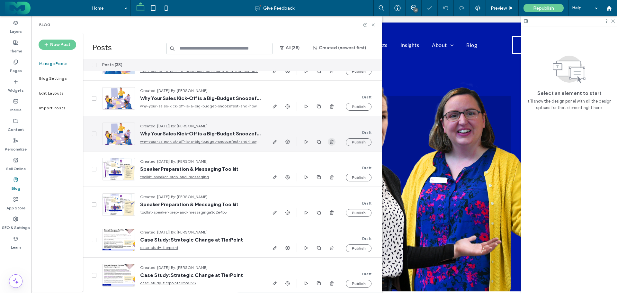
click at [332, 142] on use "button" at bounding box center [332, 142] width 4 height 4
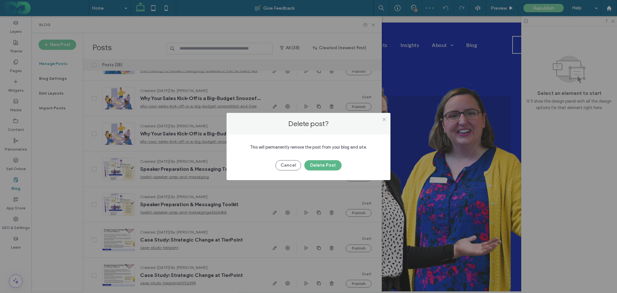
click at [328, 164] on button "Delete Post" at bounding box center [323, 165] width 37 height 10
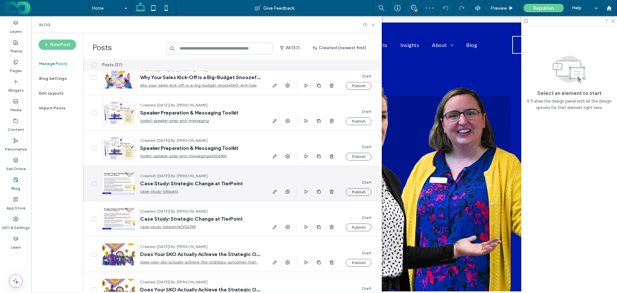
scroll to position [129, 0]
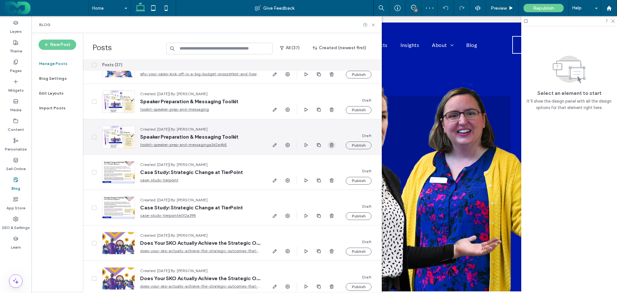
click at [333, 145] on use "button" at bounding box center [332, 145] width 4 height 4
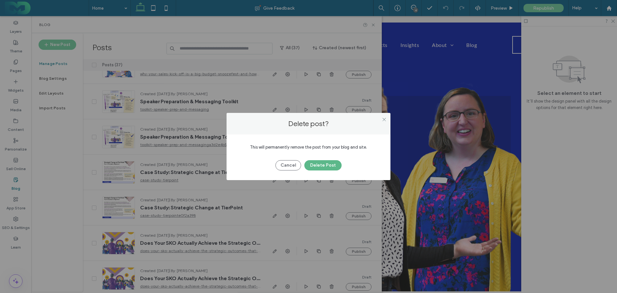
click at [327, 162] on button "Delete Post" at bounding box center [323, 165] width 37 height 10
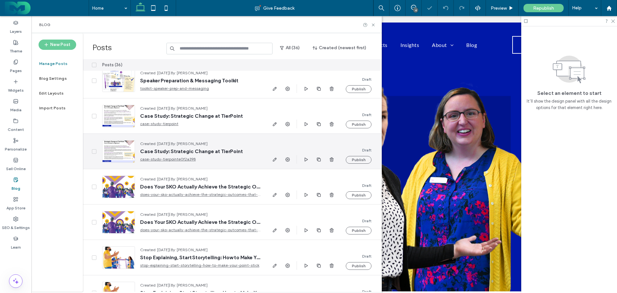
scroll to position [161, 0]
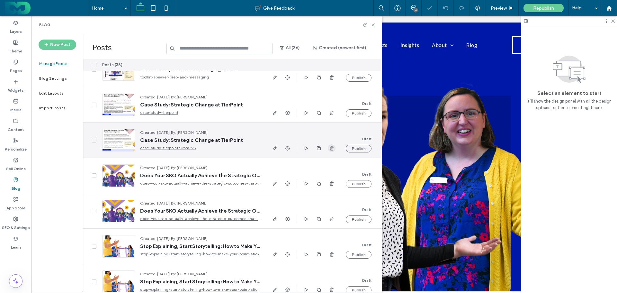
click at [333, 147] on use "button" at bounding box center [332, 148] width 4 height 4
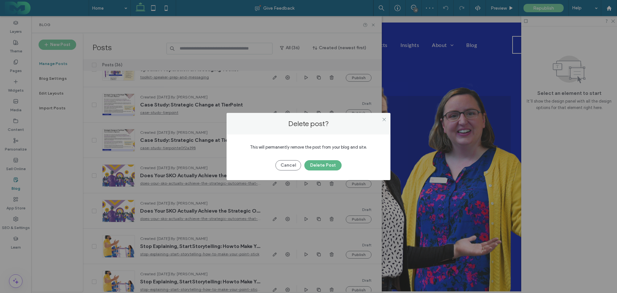
click at [325, 164] on button "Delete Post" at bounding box center [323, 165] width 37 height 10
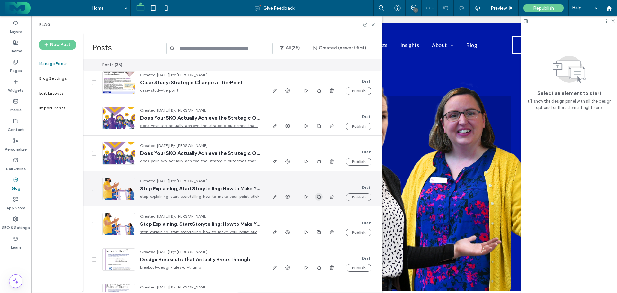
scroll to position [225, 0]
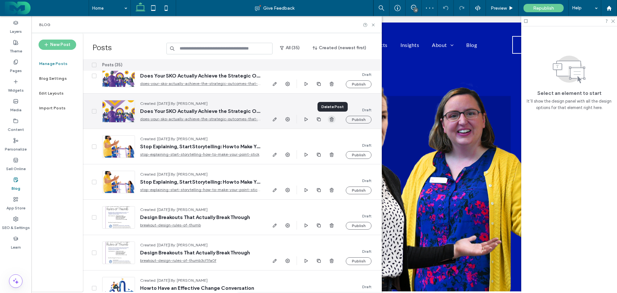
click at [333, 117] on use "button" at bounding box center [332, 119] width 4 height 4
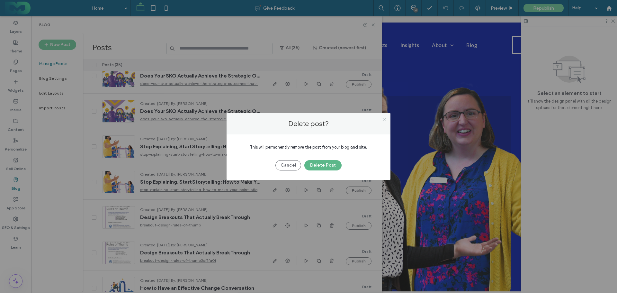
click at [320, 166] on button "Delete Post" at bounding box center [323, 165] width 37 height 10
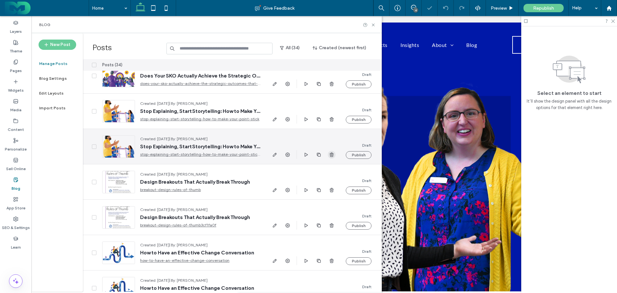
click at [332, 153] on use "button" at bounding box center [332, 154] width 4 height 4
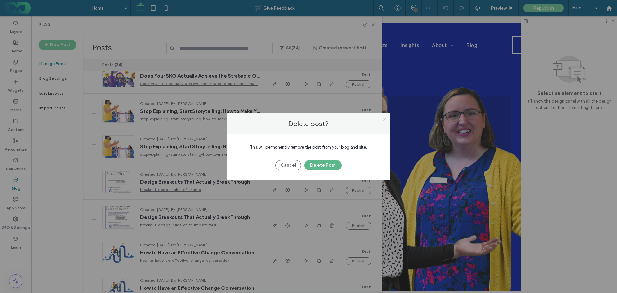
click at [328, 164] on button "Delete Post" at bounding box center [323, 165] width 37 height 10
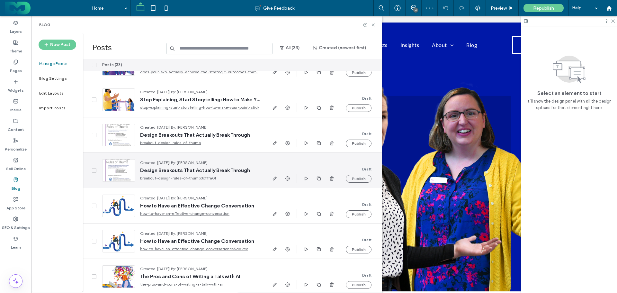
scroll to position [257, 0]
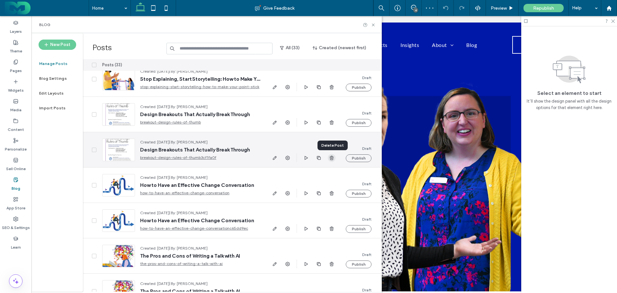
click at [331, 159] on icon "button" at bounding box center [331, 157] width 5 height 5
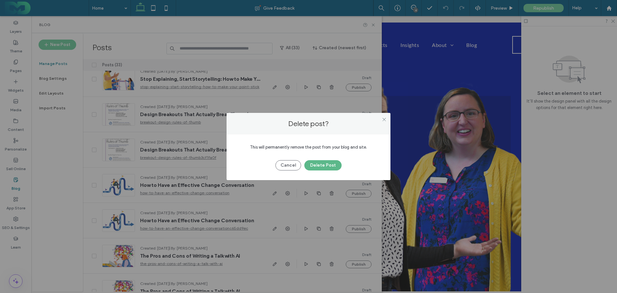
click at [326, 168] on button "Delete Post" at bounding box center [323, 165] width 37 height 10
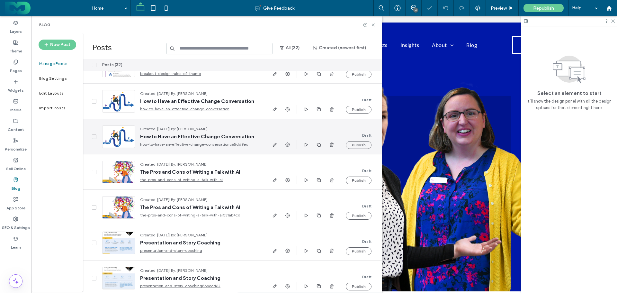
scroll to position [322, 0]
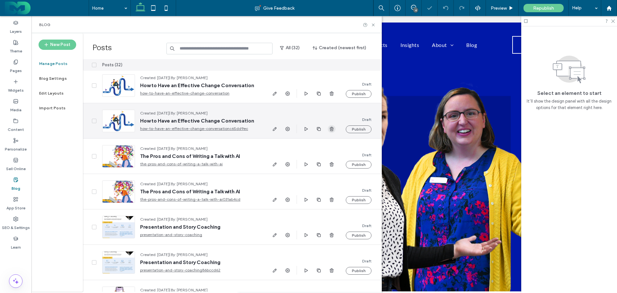
click at [331, 129] on use "button" at bounding box center [332, 129] width 4 height 4
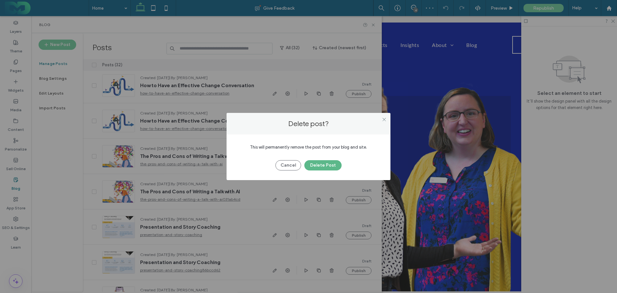
click at [326, 163] on button "Delete Post" at bounding box center [323, 165] width 37 height 10
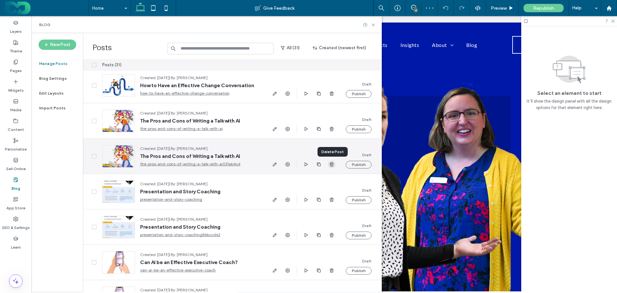
click at [331, 163] on use "button" at bounding box center [332, 164] width 4 height 4
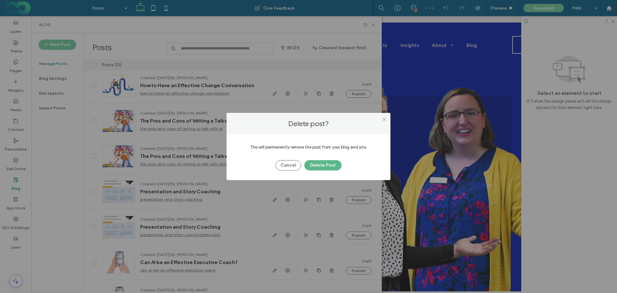
click at [326, 164] on button "Delete Post" at bounding box center [323, 165] width 37 height 10
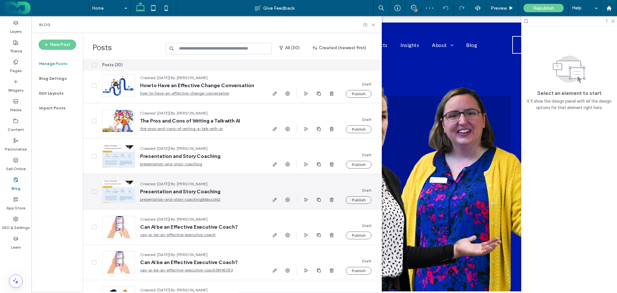
scroll to position [354, 0]
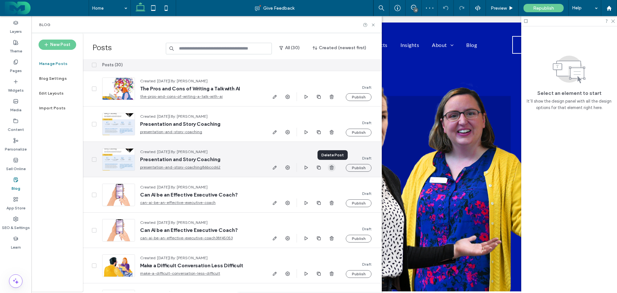
click at [331, 167] on use "button" at bounding box center [332, 167] width 4 height 4
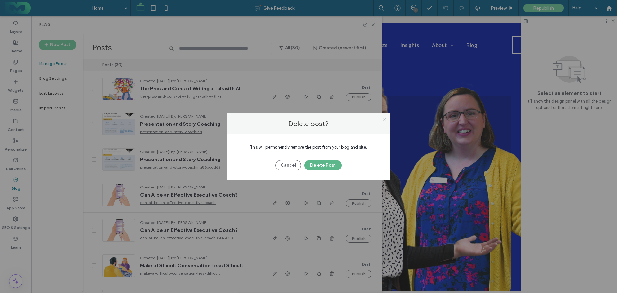
click at [324, 166] on button "Delete Post" at bounding box center [323, 165] width 37 height 10
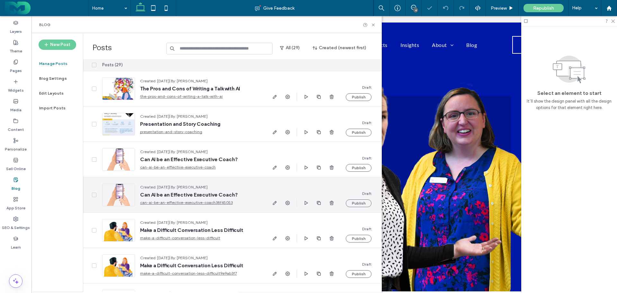
scroll to position [386, 0]
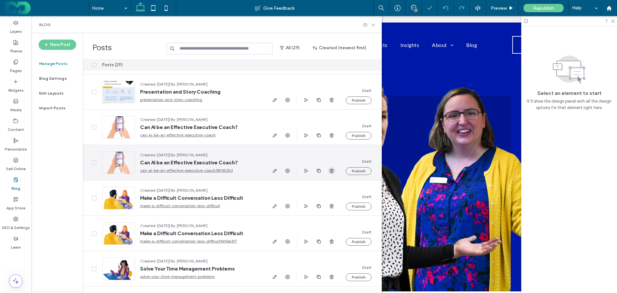
click at [331, 169] on icon "button" at bounding box center [331, 170] width 5 height 5
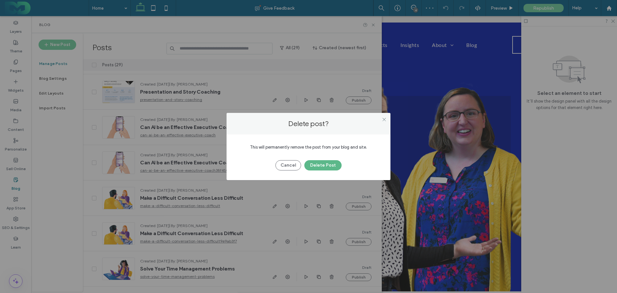
click at [318, 167] on button "Delete Post" at bounding box center [323, 165] width 37 height 10
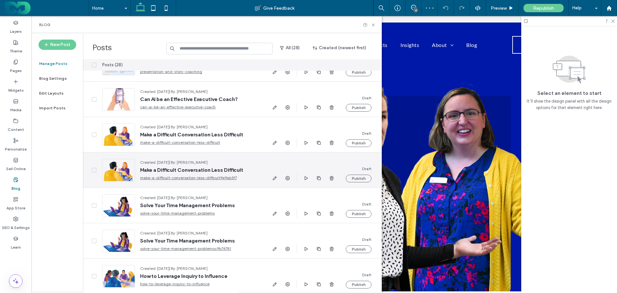
scroll to position [418, 0]
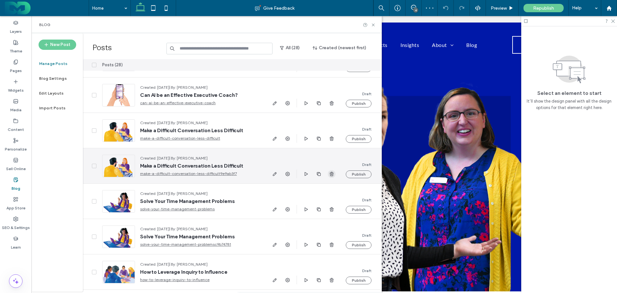
click at [330, 173] on use "button" at bounding box center [332, 174] width 4 height 4
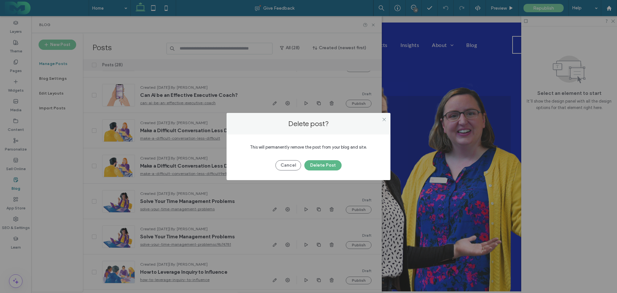
click at [320, 167] on button "Delete Post" at bounding box center [323, 165] width 37 height 10
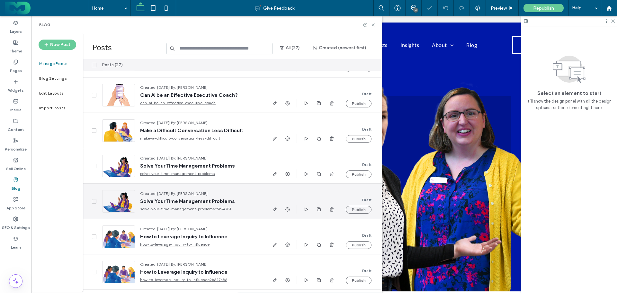
scroll to position [450, 0]
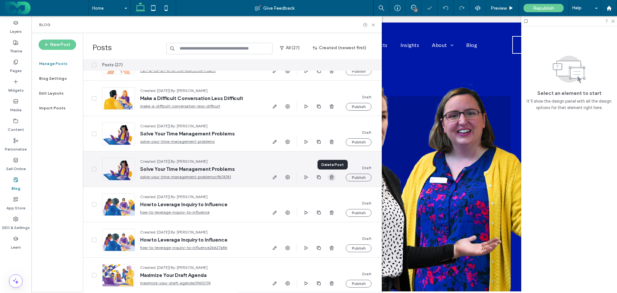
click at [333, 177] on icon "button" at bounding box center [331, 177] width 5 height 5
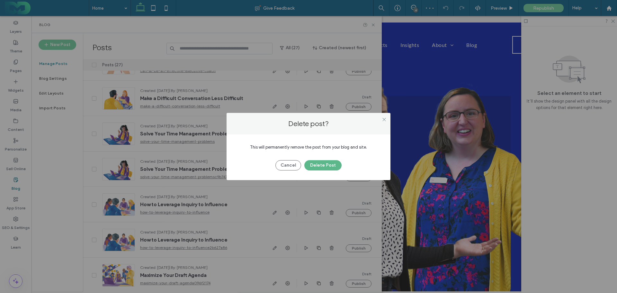
click at [327, 167] on button "Delete Post" at bounding box center [323, 165] width 37 height 10
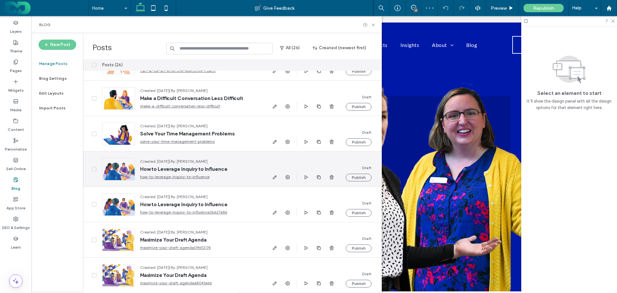
scroll to position [482, 0]
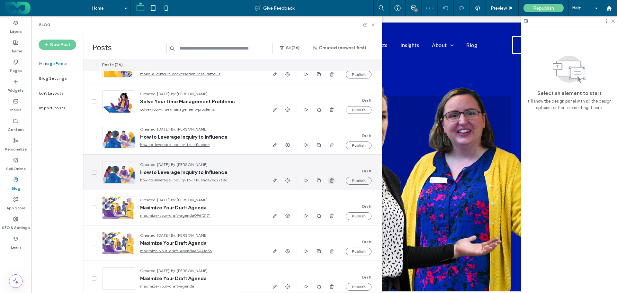
click at [332, 181] on icon "button" at bounding box center [331, 180] width 5 height 5
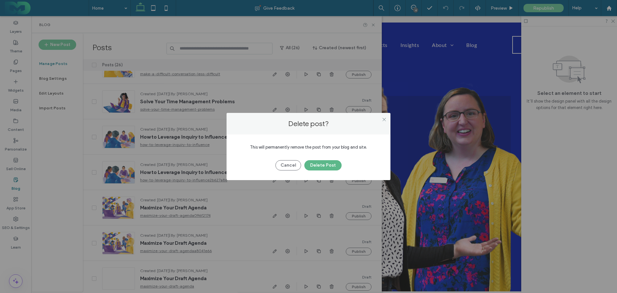
click at [319, 167] on button "Delete Post" at bounding box center [323, 165] width 37 height 10
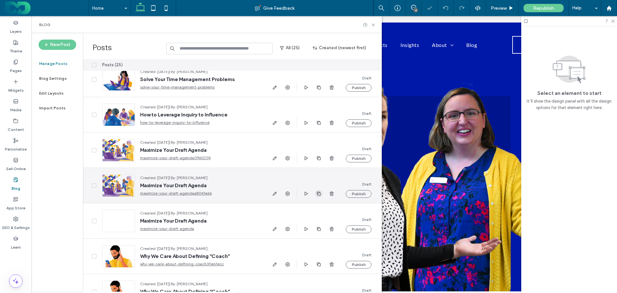
scroll to position [515, 0]
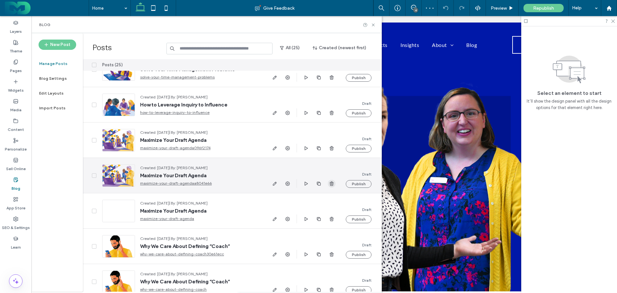
click at [334, 182] on use "button" at bounding box center [332, 183] width 4 height 4
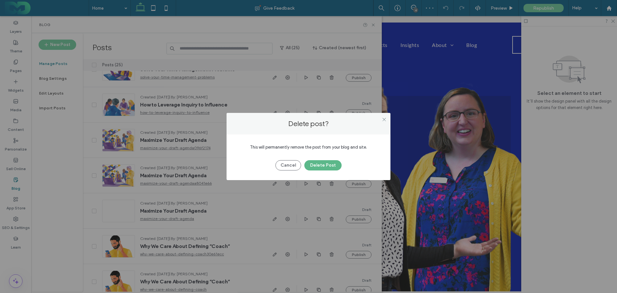
click at [321, 168] on button "Delete Post" at bounding box center [323, 165] width 37 height 10
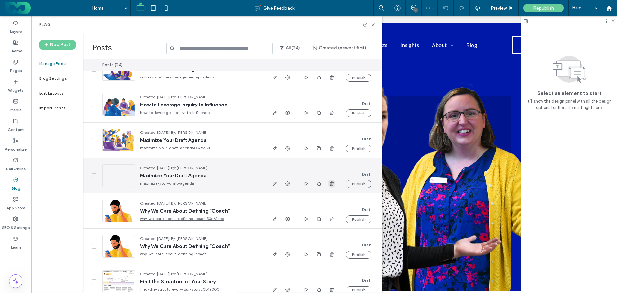
click at [331, 181] on icon "button" at bounding box center [331, 183] width 5 height 5
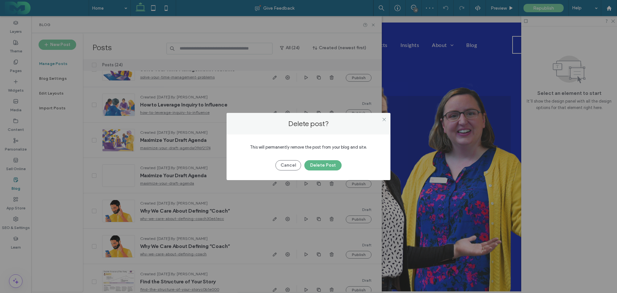
click at [316, 164] on button "Delete Post" at bounding box center [323, 165] width 37 height 10
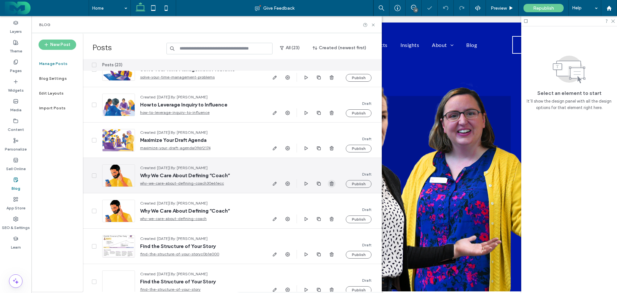
click at [331, 182] on use "button" at bounding box center [332, 183] width 4 height 4
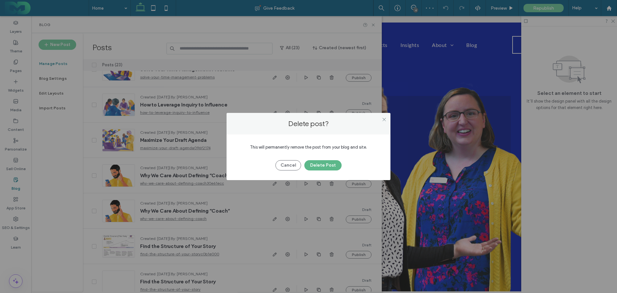
click at [317, 164] on button "Delete Post" at bounding box center [323, 165] width 37 height 10
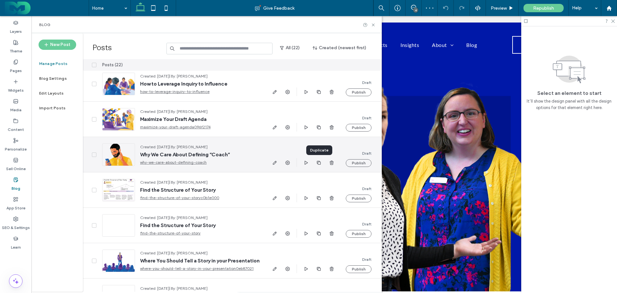
scroll to position [547, 0]
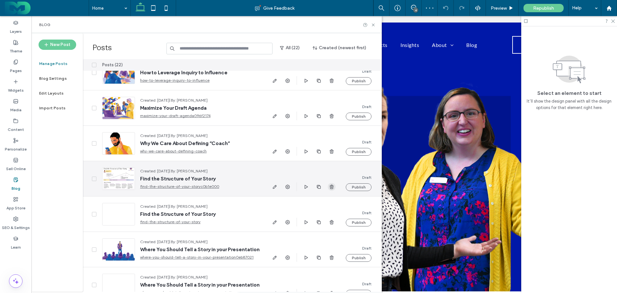
click at [332, 185] on use "button" at bounding box center [332, 187] width 4 height 4
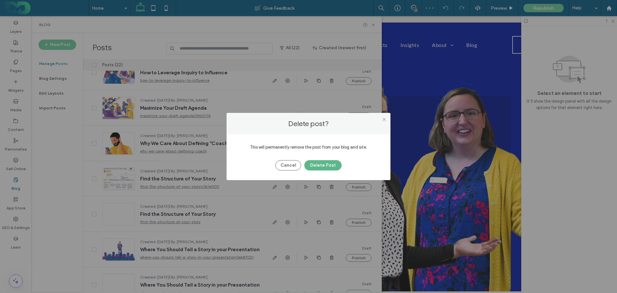
click at [318, 166] on button "Delete Post" at bounding box center [323, 165] width 37 height 10
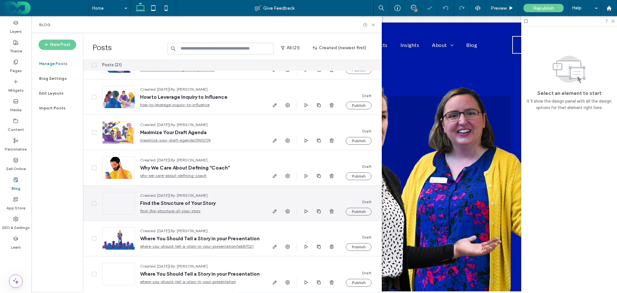
scroll to position [526, 0]
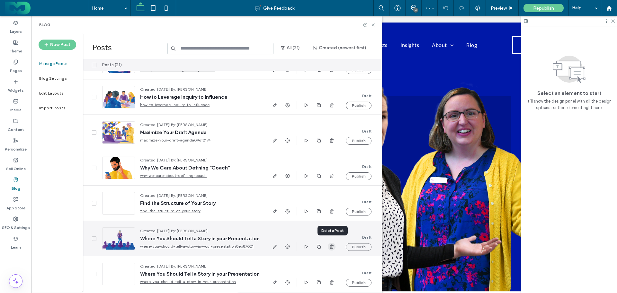
click at [330, 244] on icon "button" at bounding box center [331, 246] width 5 height 5
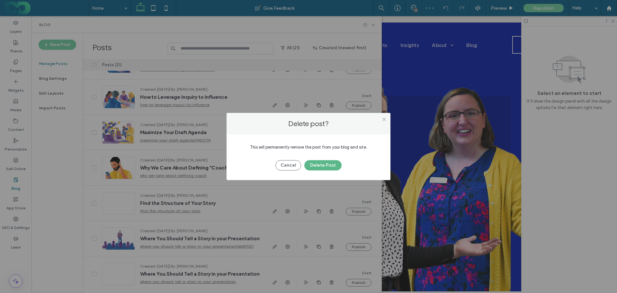
click at [318, 163] on button "Delete Post" at bounding box center [323, 165] width 37 height 10
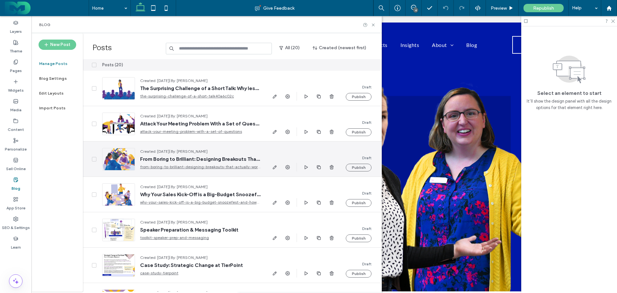
scroll to position [0, 0]
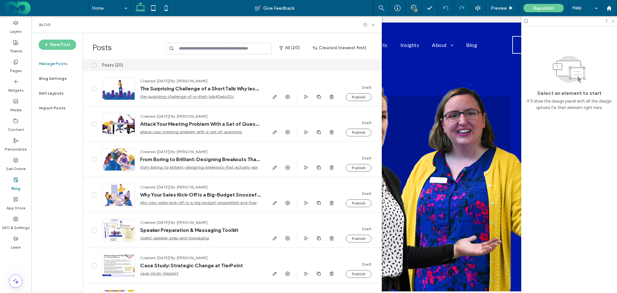
click at [613, 20] on icon at bounding box center [613, 21] width 4 height 4
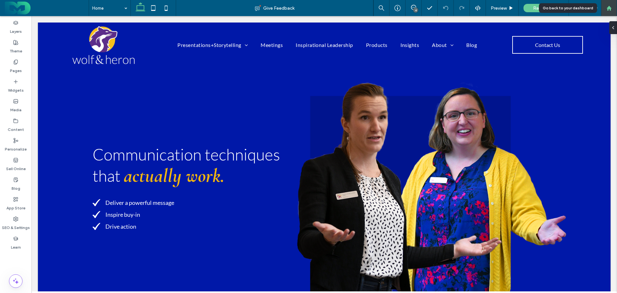
click at [609, 6] on use at bounding box center [609, 7] width 5 height 5
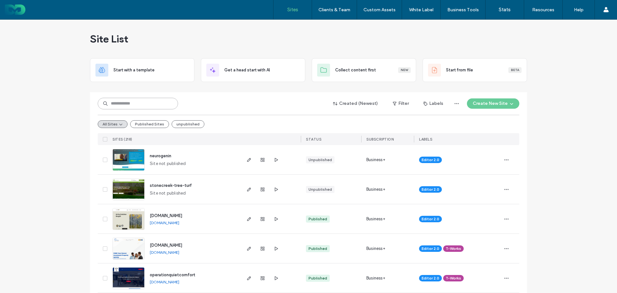
click at [123, 103] on input at bounding box center [138, 104] width 80 height 12
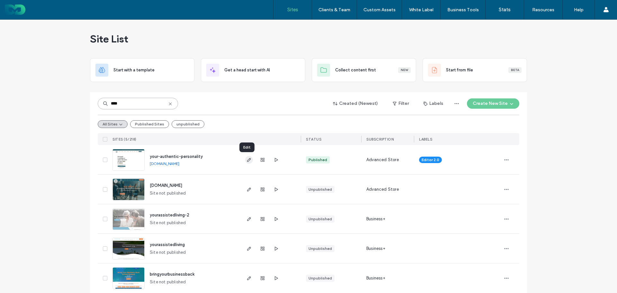
type input "****"
click at [247, 160] on icon "button" at bounding box center [249, 159] width 5 height 5
type input "****"
click at [179, 162] on link "[DOMAIN_NAME]" at bounding box center [165, 163] width 30 height 5
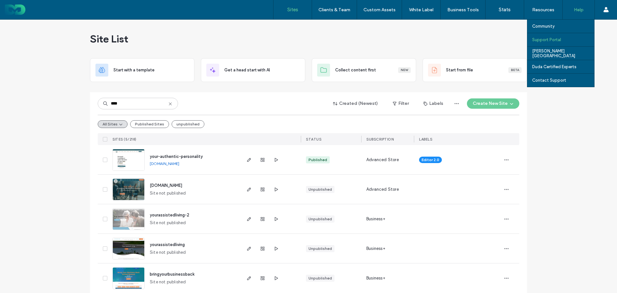
click at [548, 37] on div "Support Portal" at bounding box center [564, 39] width 62 height 13
click at [553, 37] on div "Support Portal" at bounding box center [564, 39] width 62 height 13
